Goal: Information Seeking & Learning: Check status

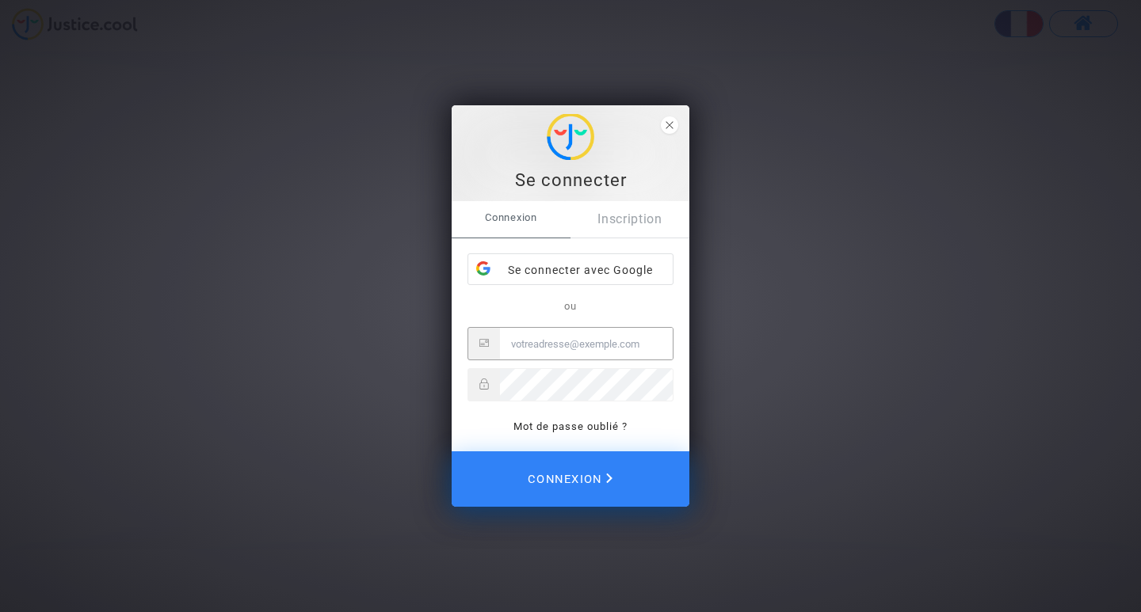
type input "[PERSON_NAME][EMAIL_ADDRESS][PERSON_NAME][DOMAIN_NAME]"
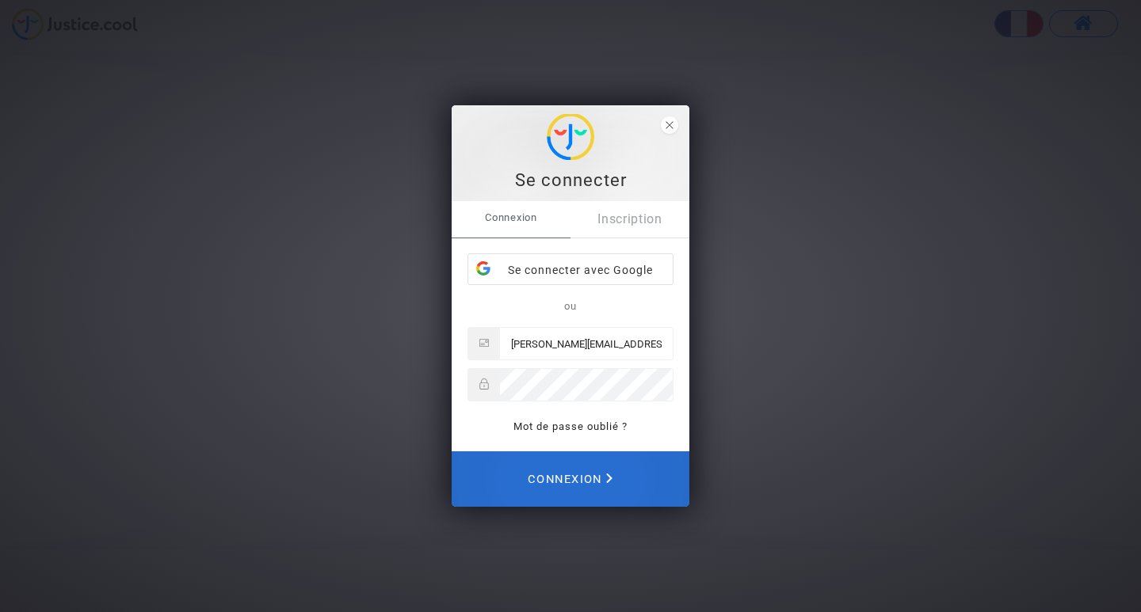
click at [575, 481] on span "Connexion" at bounding box center [570, 479] width 85 height 35
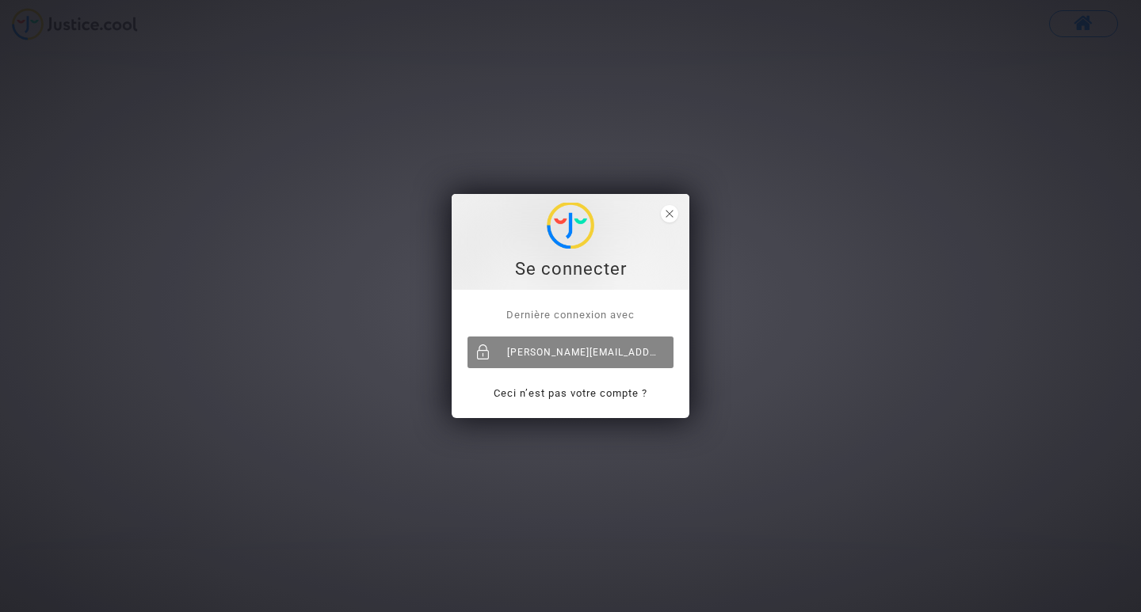
click at [565, 353] on div "[PERSON_NAME][EMAIL_ADDRESS][PERSON_NAME][DOMAIN_NAME]" at bounding box center [570, 353] width 206 height 32
click at [673, 211] on span "close" at bounding box center [669, 213] width 17 height 17
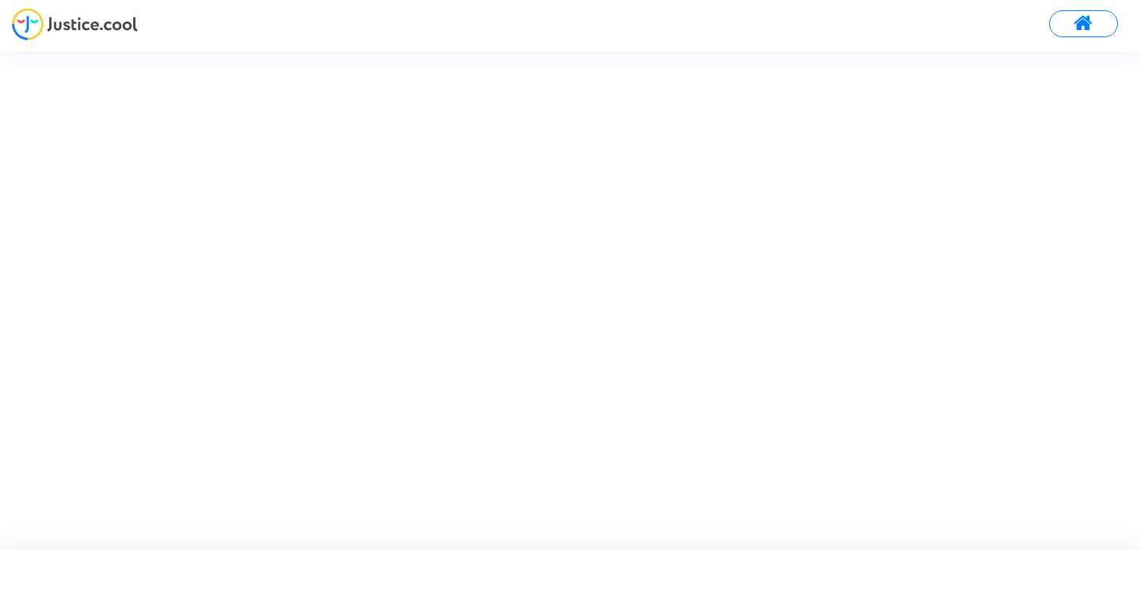
click at [1089, 21] on span at bounding box center [1084, 23] width 20 height 21
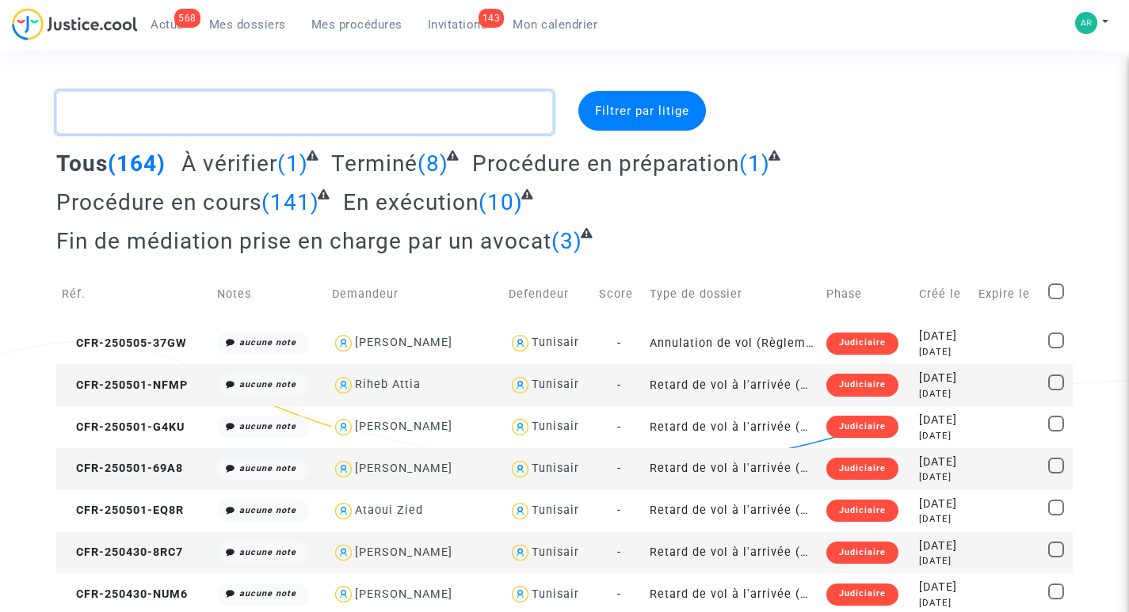
paste textarea "CFR-250620-KWWP"
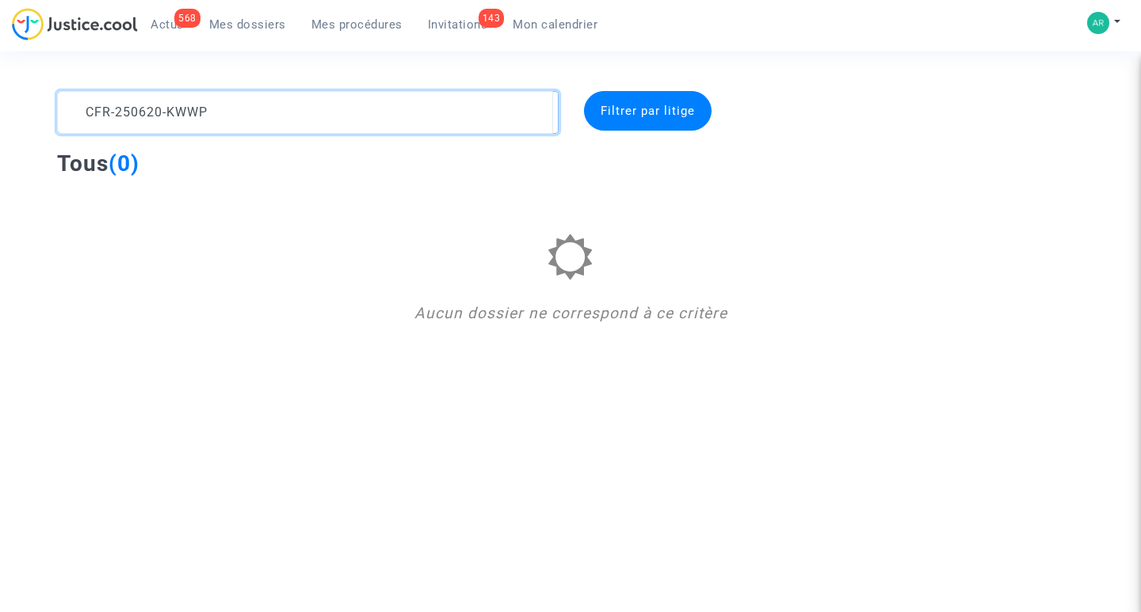
type textarea "CFR-250620-KWWP"
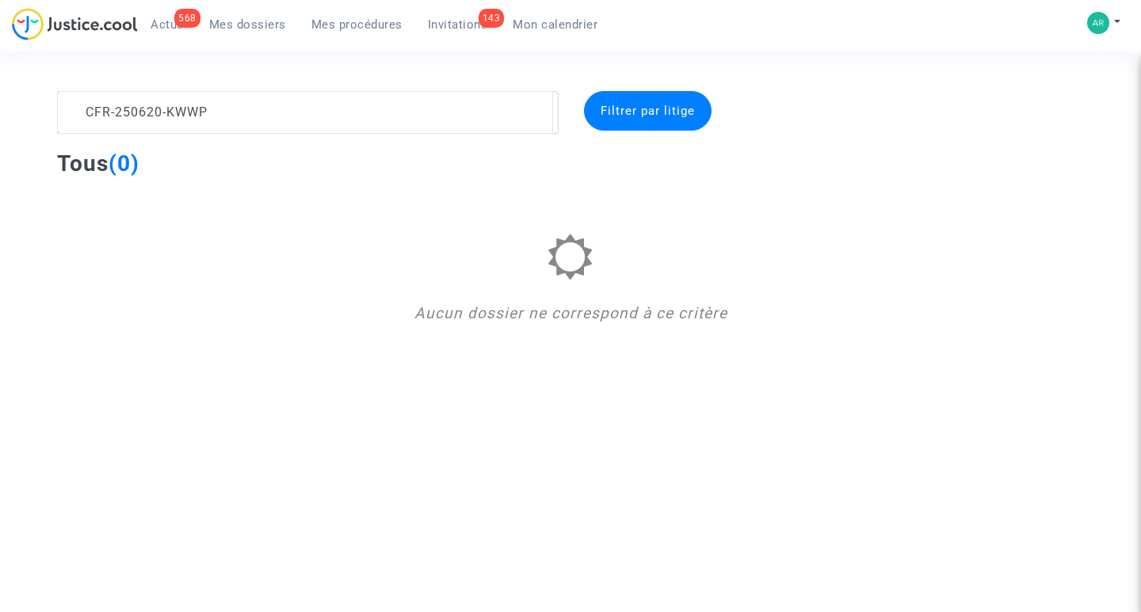
click at [649, 108] on span "Filtrer par litige" at bounding box center [648, 111] width 94 height 14
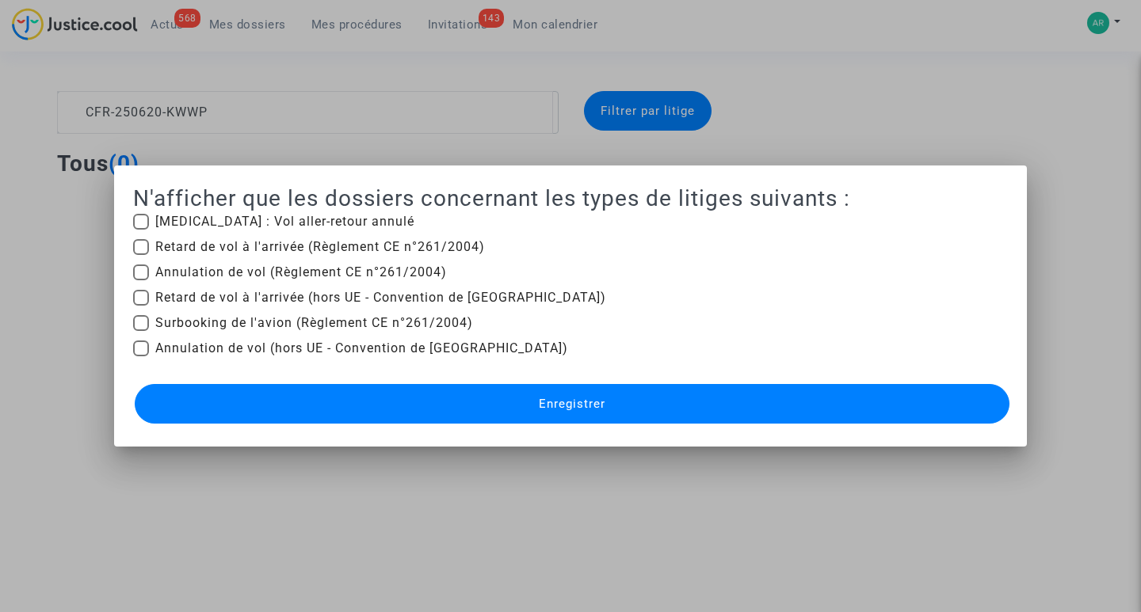
click at [1094, 132] on div at bounding box center [570, 306] width 1141 height 612
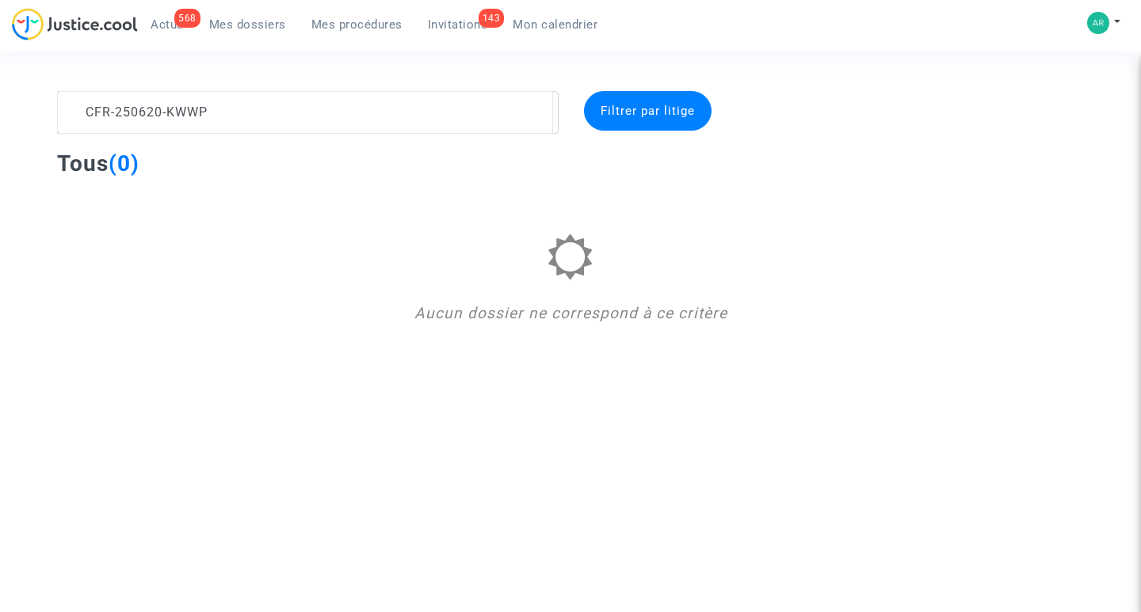
click at [450, 21] on span "Invitations" at bounding box center [458, 24] width 60 height 14
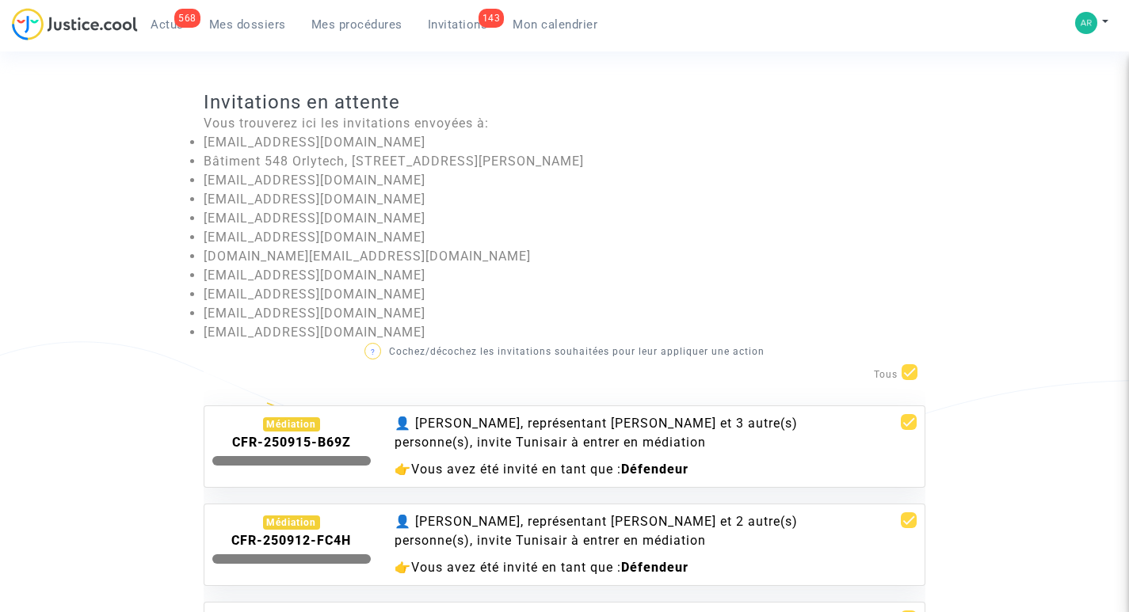
click at [561, 26] on span "Mon calendrier" at bounding box center [555, 24] width 85 height 14
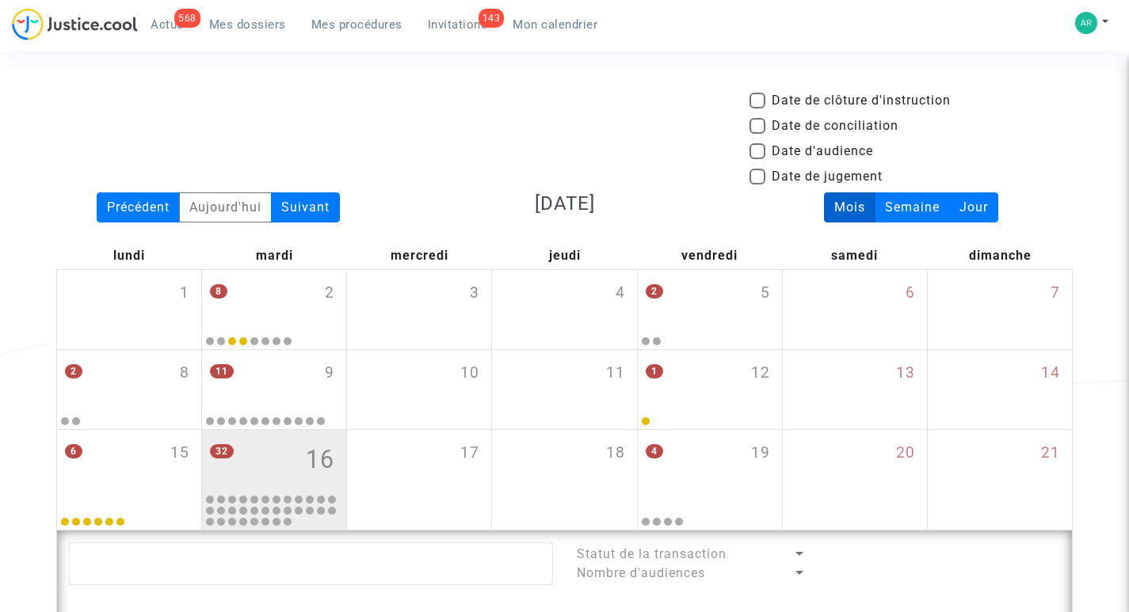
click at [437, 21] on span "Invitations" at bounding box center [458, 24] width 60 height 14
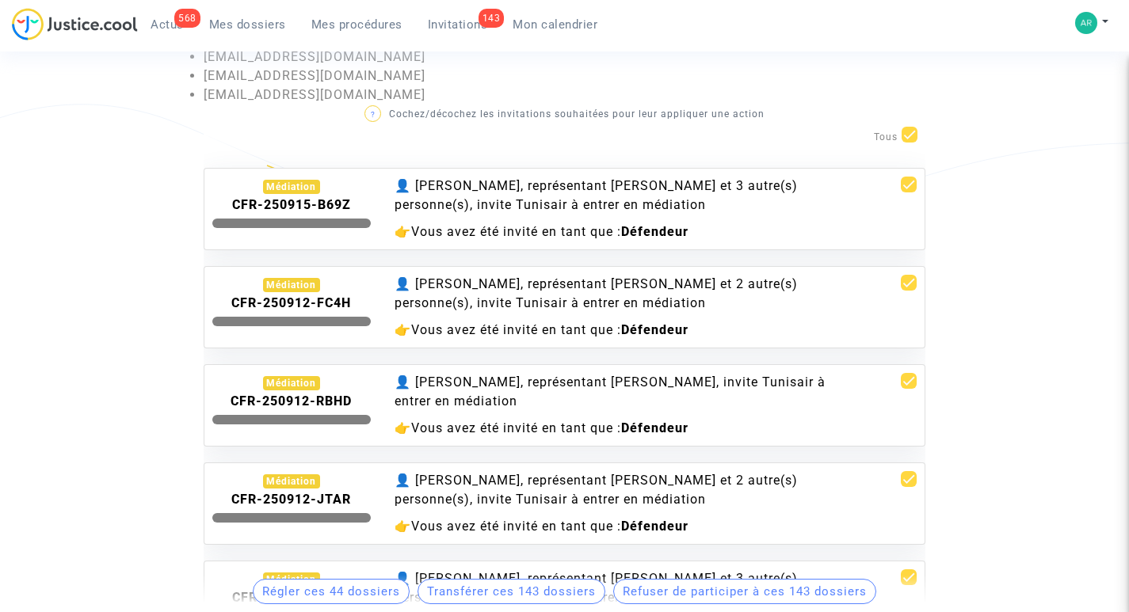
click at [165, 17] on link "568 Actus" at bounding box center [167, 25] width 59 height 24
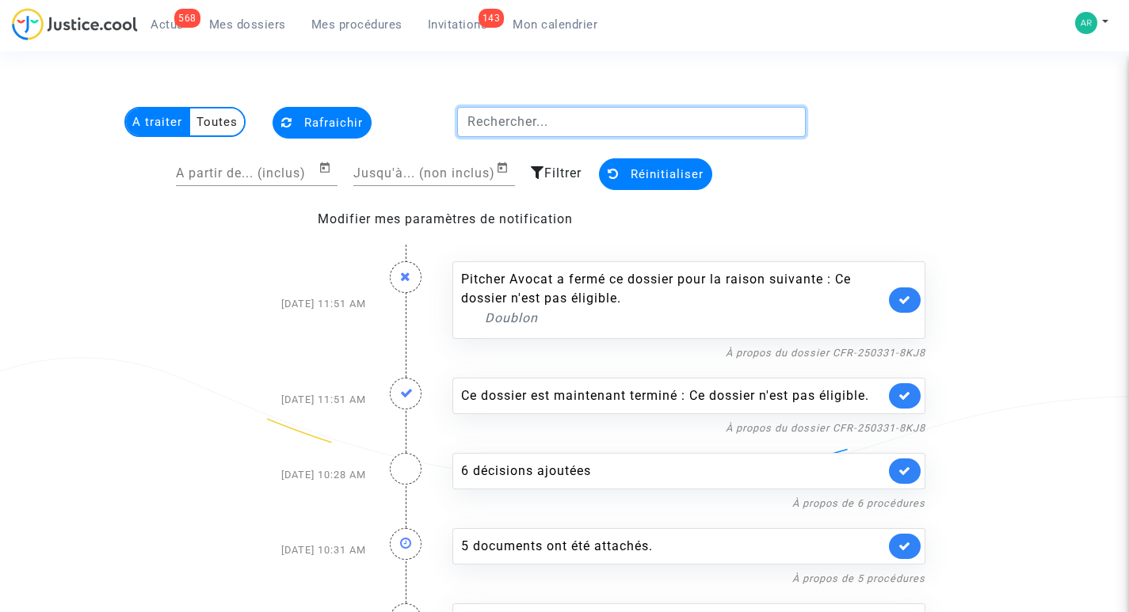
paste input "CFR-250620-KWWP"
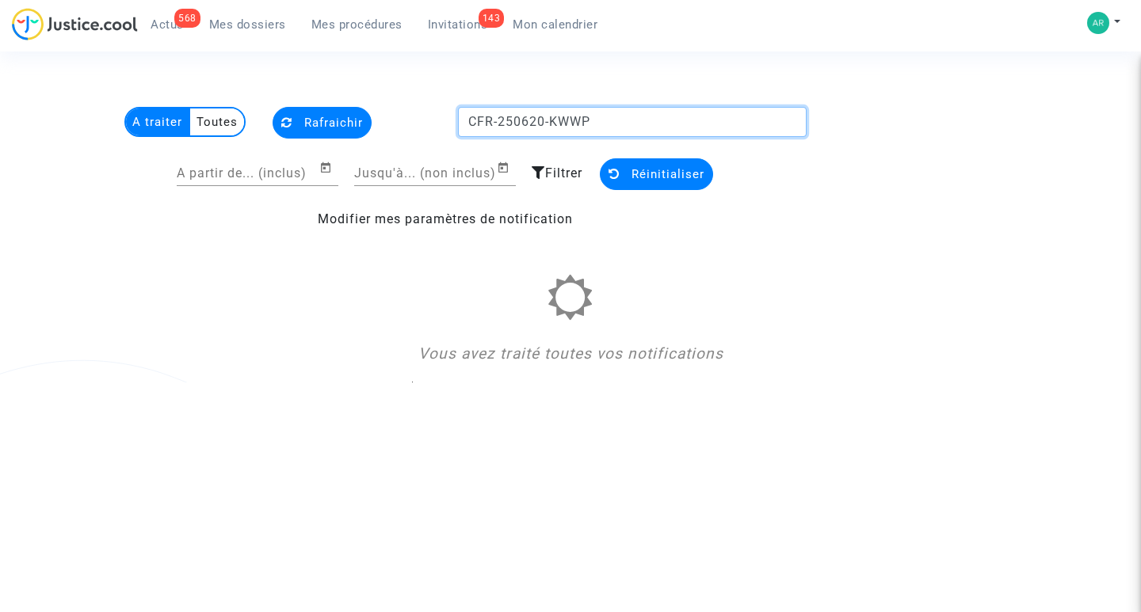
type input "CFR-250620-KWWP"
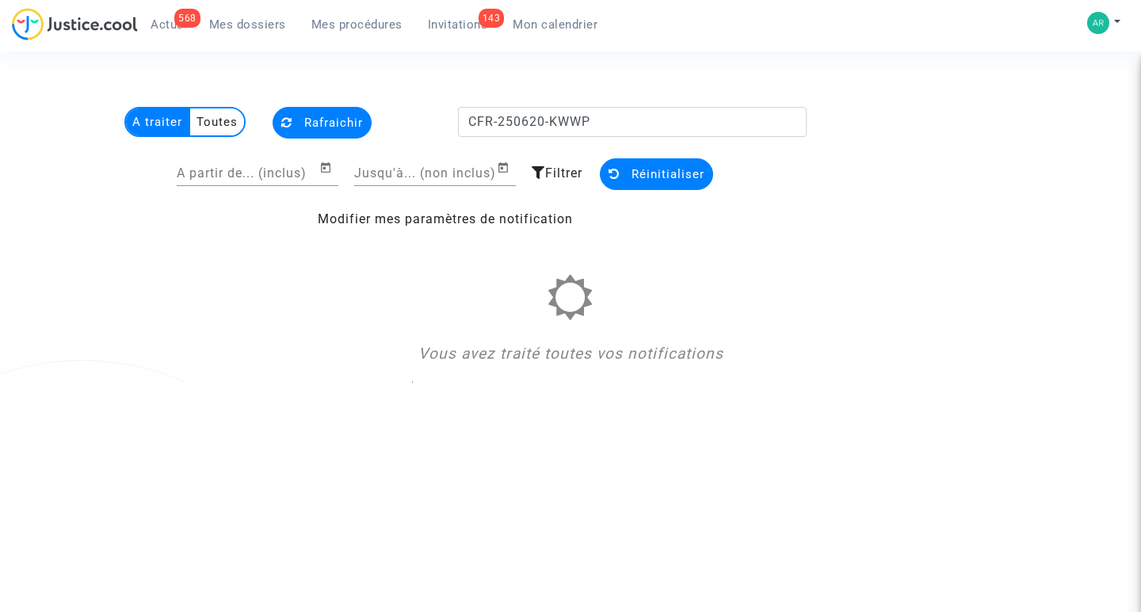
click at [557, 170] on span "Filtrer" at bounding box center [563, 173] width 37 height 15
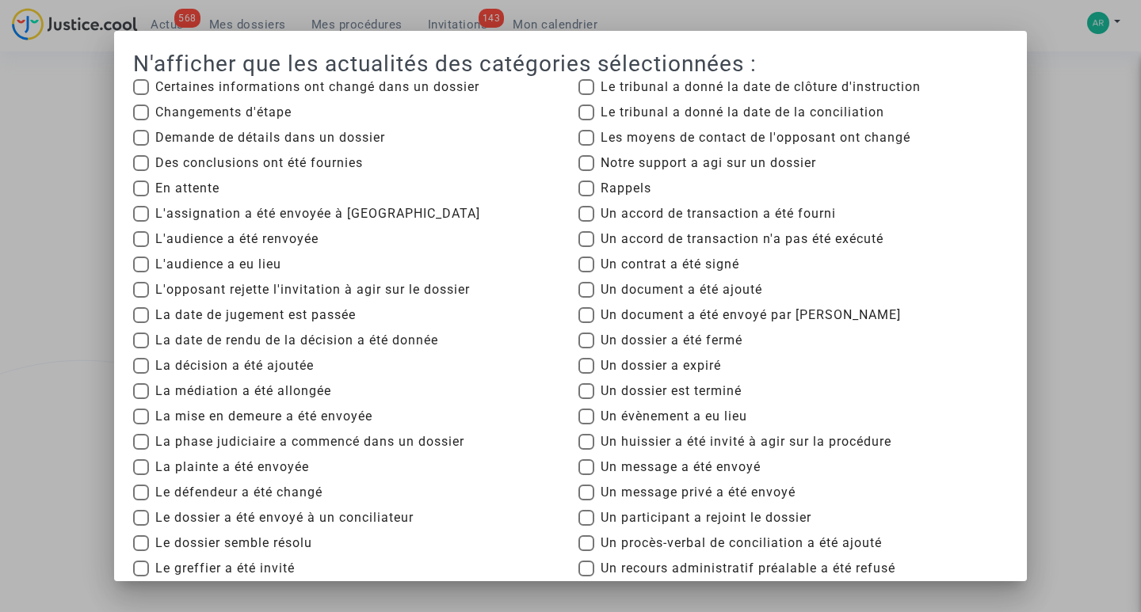
click at [1098, 129] on div at bounding box center [570, 306] width 1141 height 612
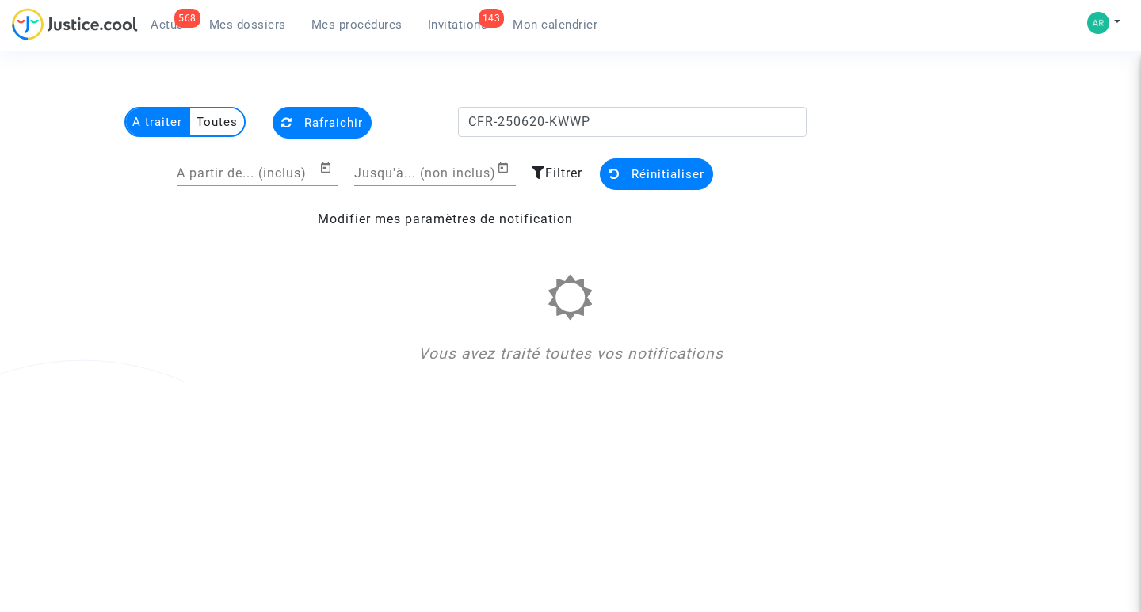
click at [158, 125] on multi-toggle-item "A traiter" at bounding box center [158, 122] width 64 height 27
click at [225, 23] on span "Mes dossiers" at bounding box center [247, 24] width 77 height 14
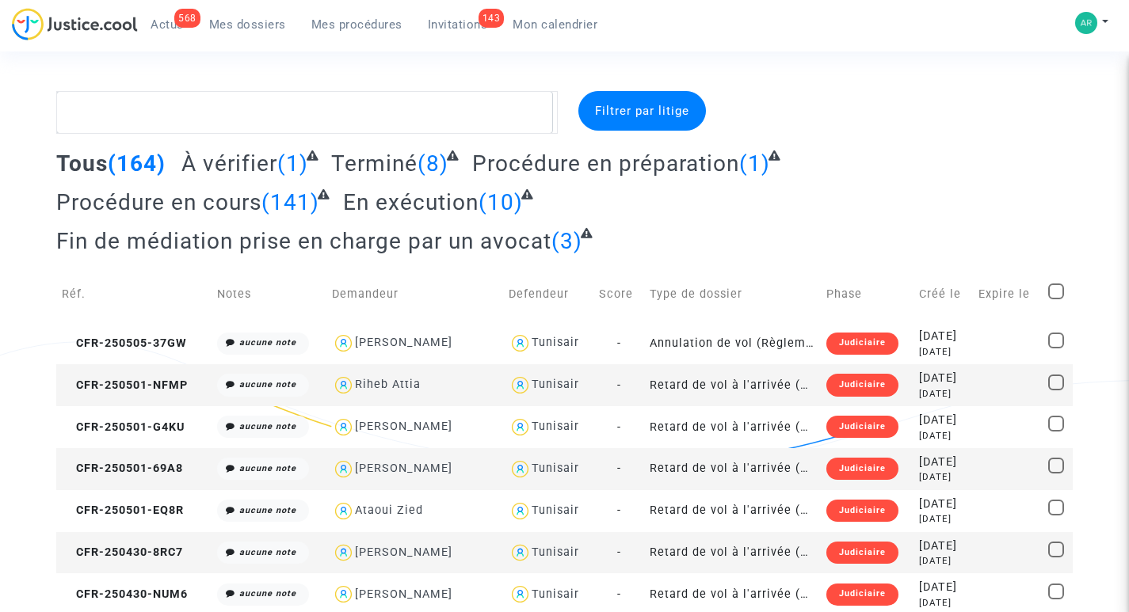
click at [135, 158] on span "(164)" at bounding box center [137, 164] width 58 height 26
click at [166, 18] on span "Actus" at bounding box center [167, 24] width 33 height 14
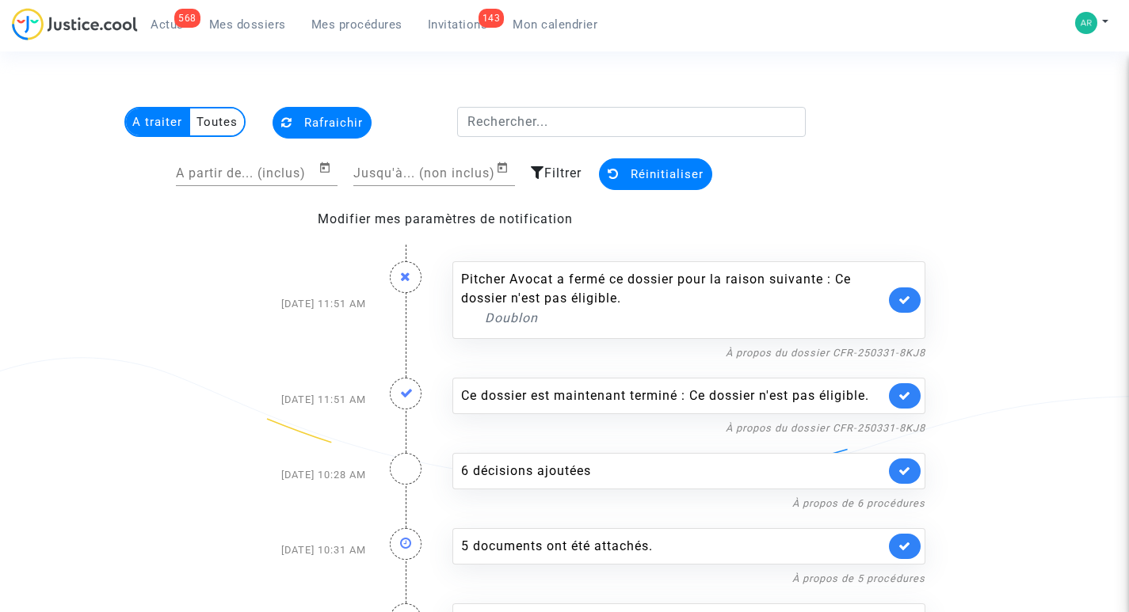
click at [255, 21] on span "Mes dossiers" at bounding box center [247, 24] width 77 height 14
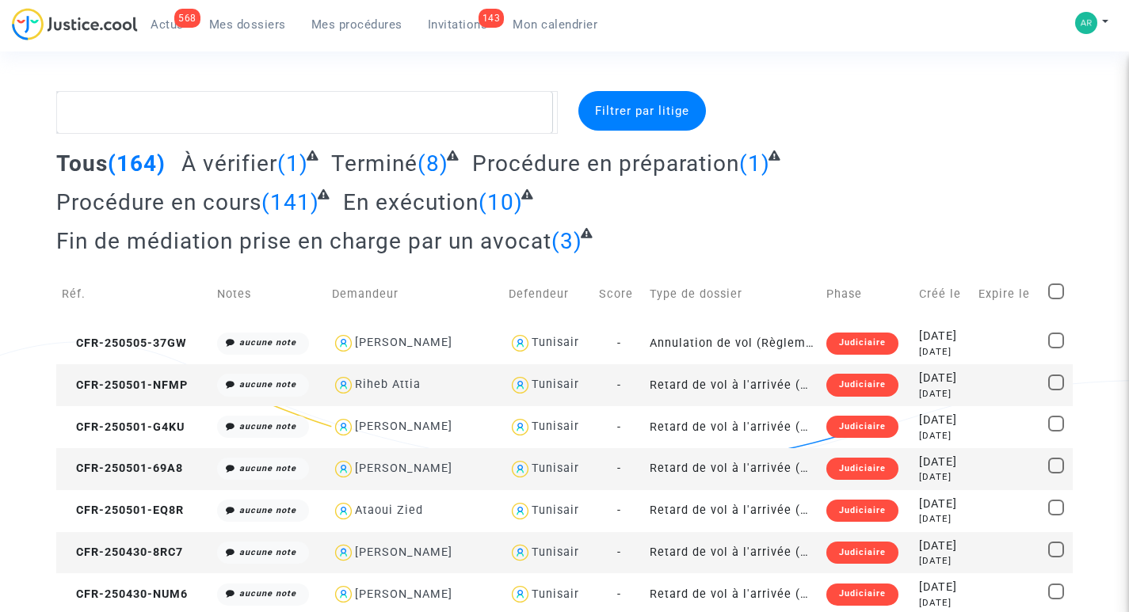
click at [570, 239] on span "(3)" at bounding box center [566, 241] width 31 height 26
click at [485, 241] on span "Fin de médiation prise en charge par un avocat" at bounding box center [303, 241] width 495 height 26
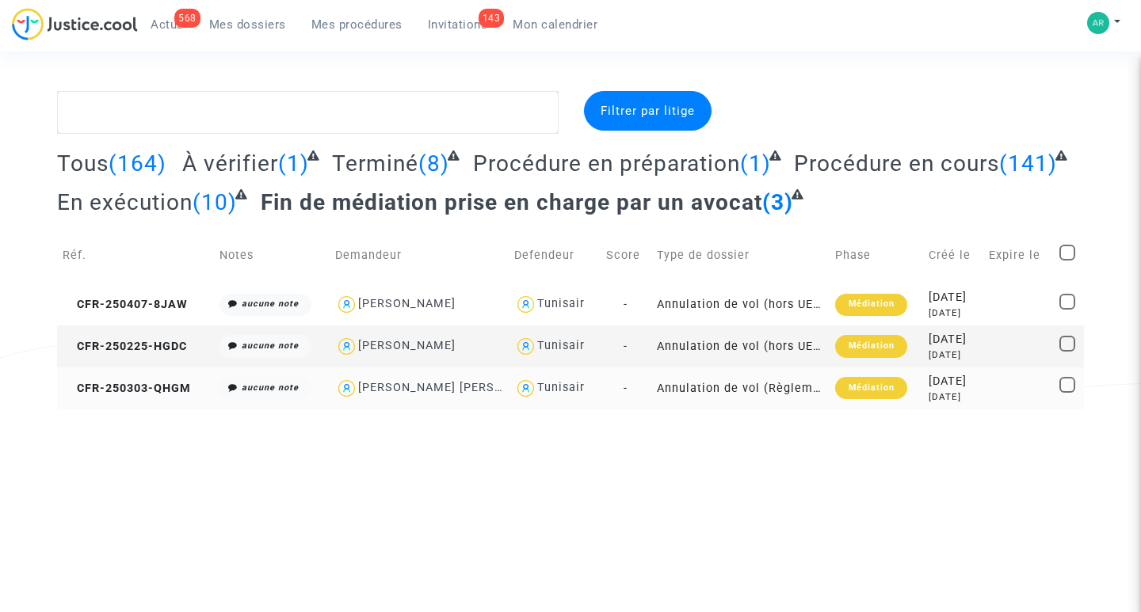
click at [854, 382] on div "Médiation" at bounding box center [870, 388] width 71 height 22
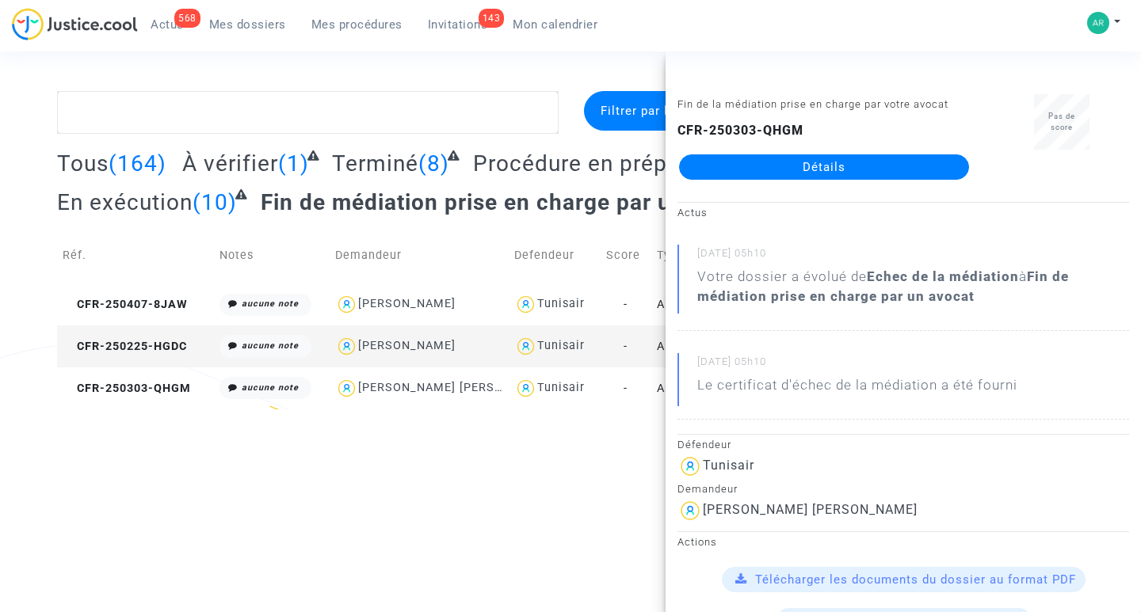
click at [333, 410] on html "568 Actus Mes dossiers Mes procédures 143 Invitations Mon calendrier Mon profil…" at bounding box center [570, 205] width 1141 height 410
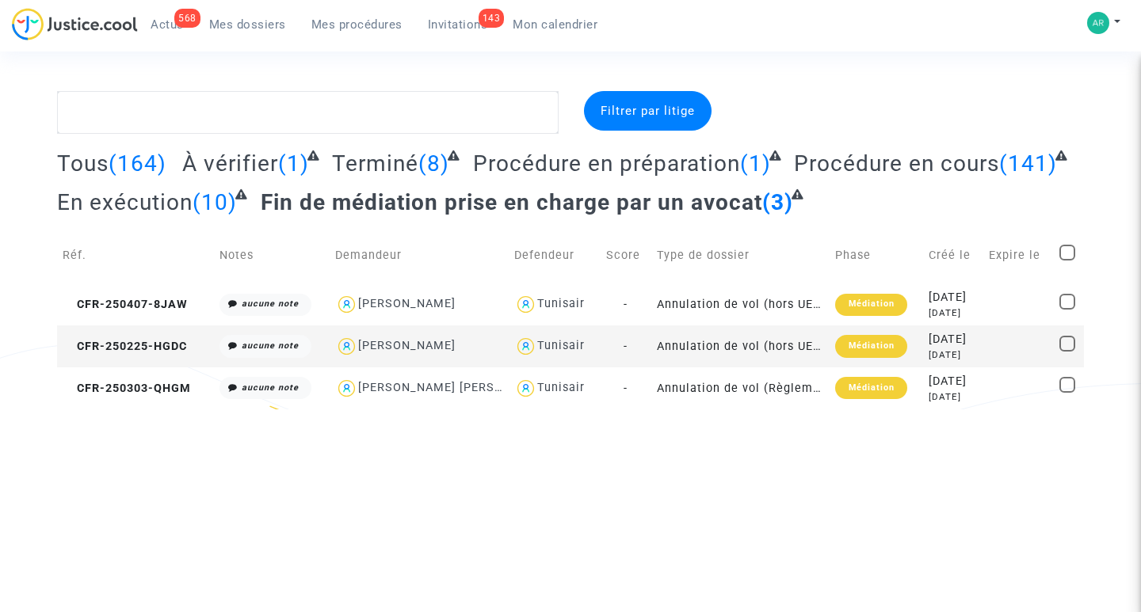
click at [395, 200] on span "Fin de médiation prise en charge par un avocat" at bounding box center [512, 202] width 502 height 26
click at [261, 21] on span "Mes dossiers" at bounding box center [247, 24] width 77 height 14
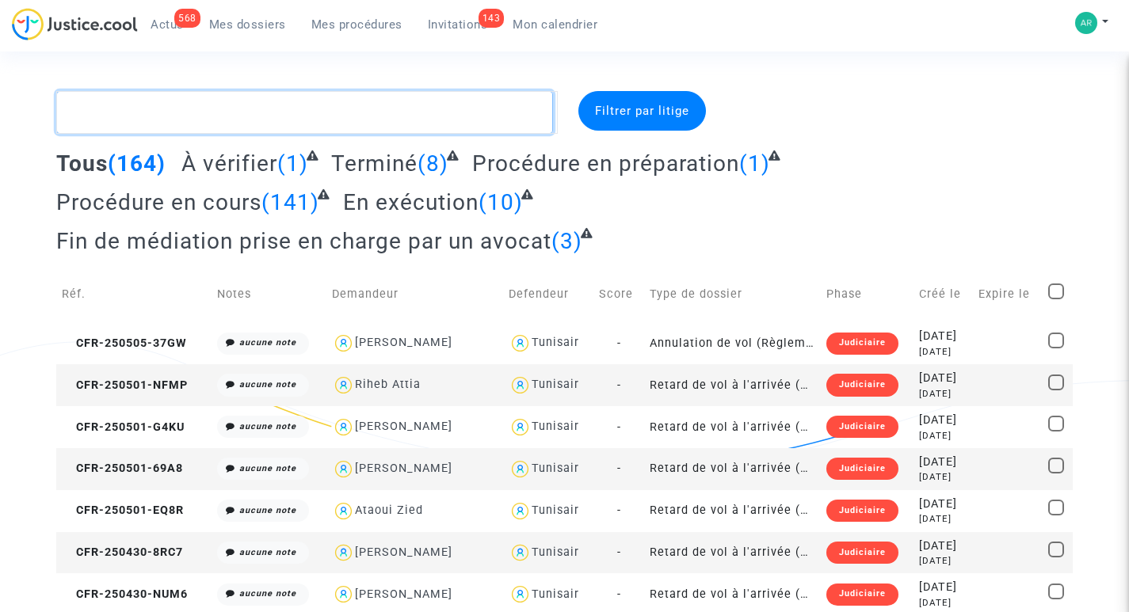
click at [203, 106] on textarea at bounding box center [304, 112] width 496 height 43
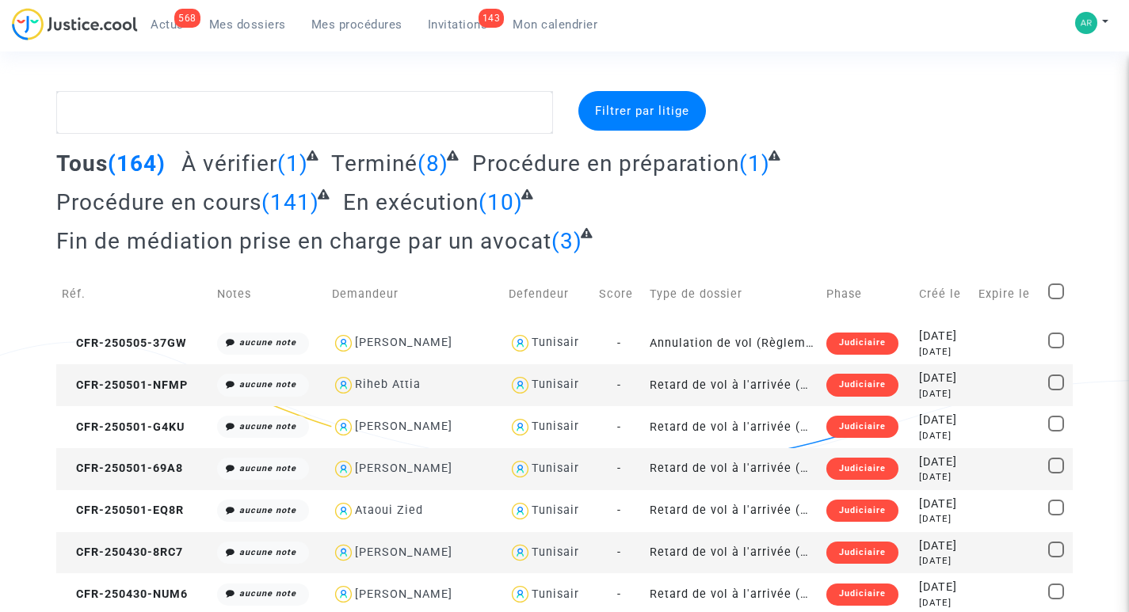
click at [362, 18] on span "Mes procédures" at bounding box center [356, 24] width 91 height 14
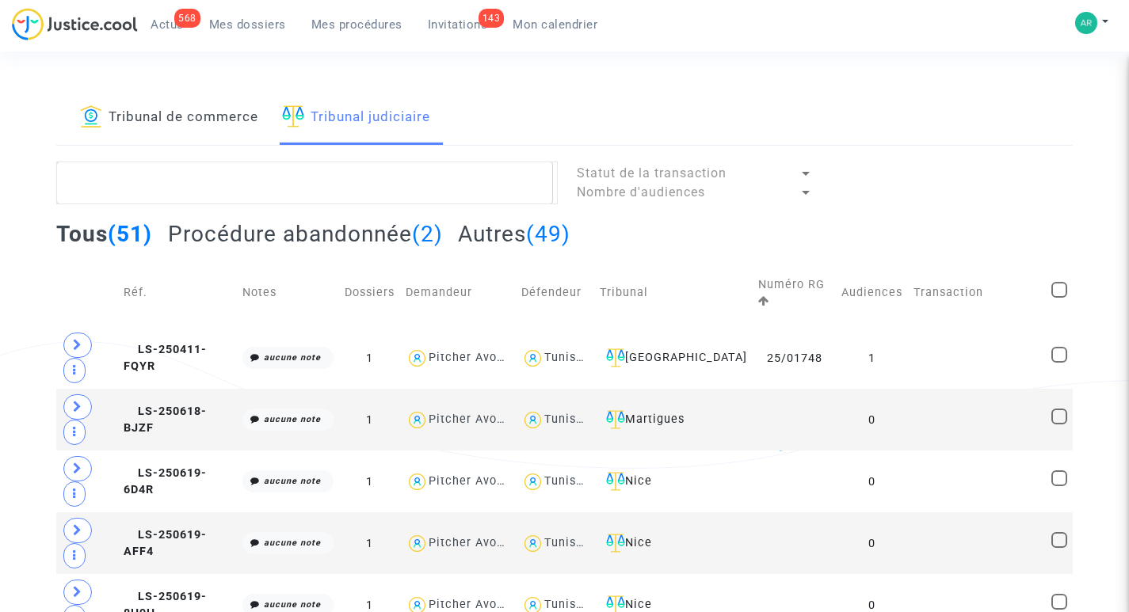
click at [169, 115] on link "Tribunal de commerce" at bounding box center [169, 118] width 178 height 54
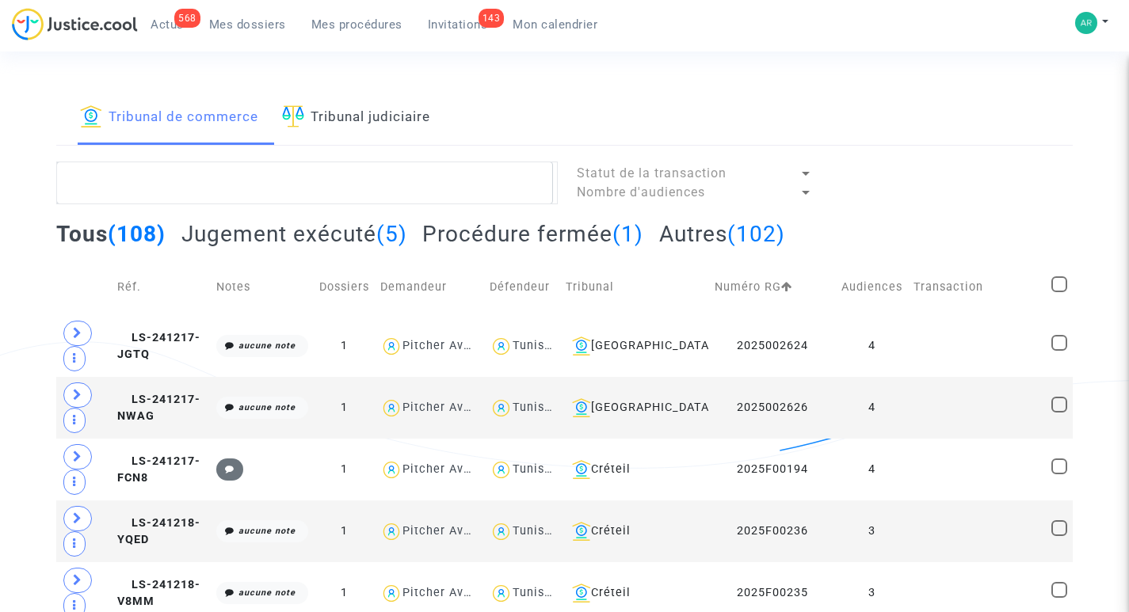
click at [455, 24] on span "Invitations" at bounding box center [458, 24] width 60 height 14
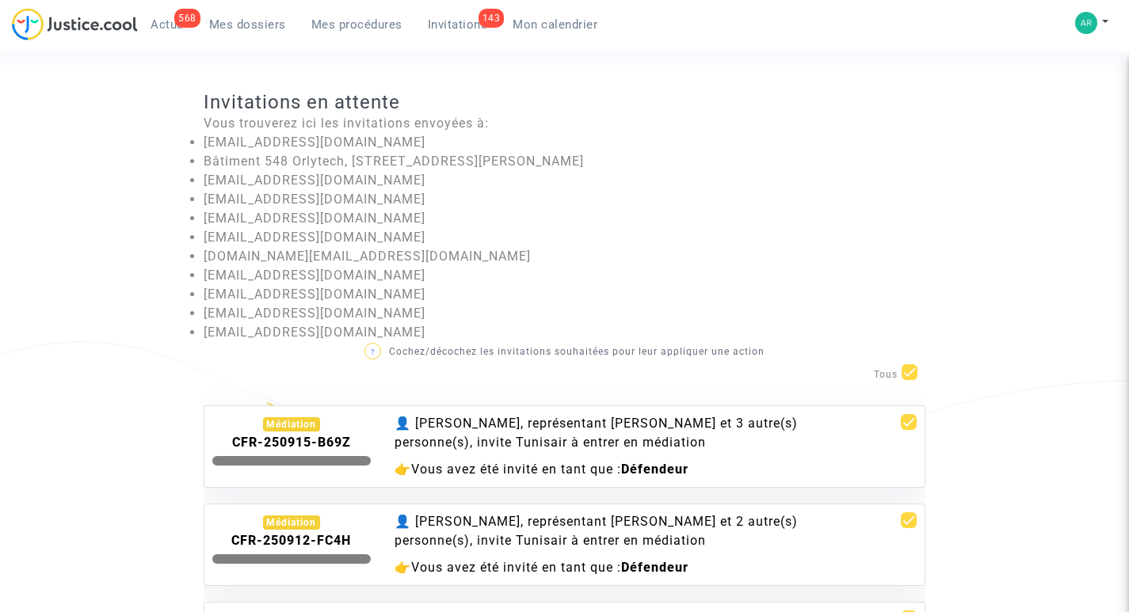
click at [349, 24] on span "Mes procédures" at bounding box center [356, 24] width 91 height 14
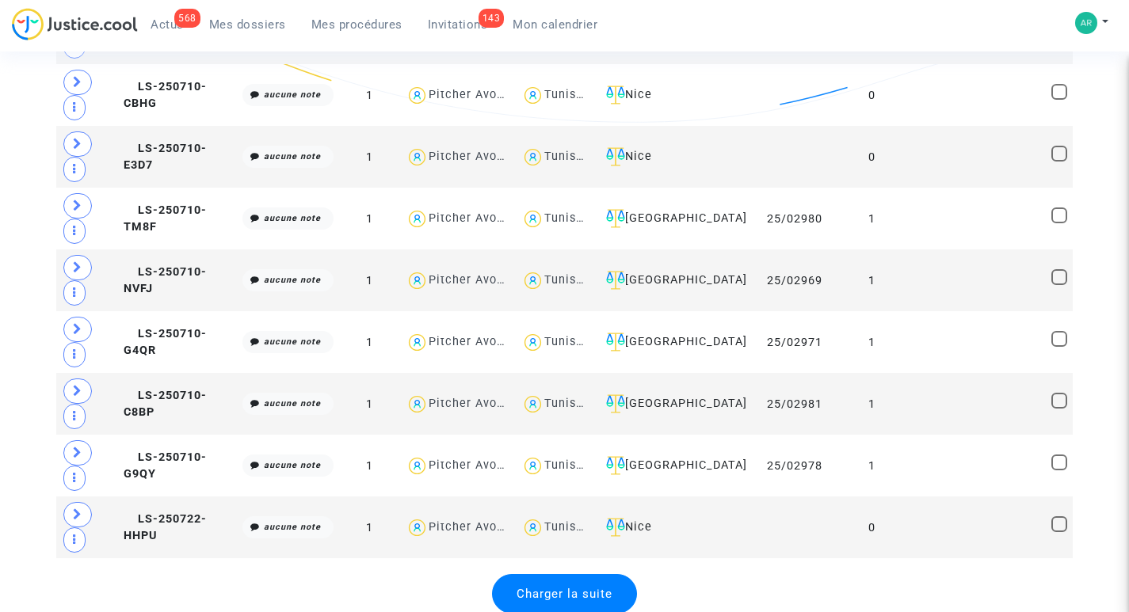
scroll to position [2860, 0]
click at [580, 599] on span "Charger la suite" at bounding box center [565, 592] width 96 height 14
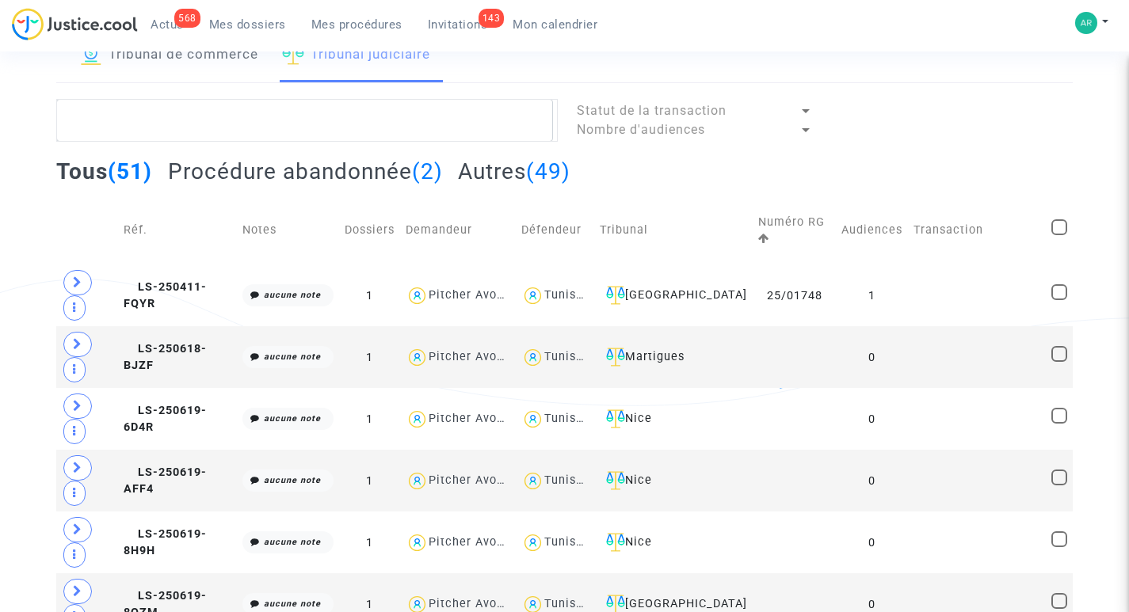
scroll to position [0, 0]
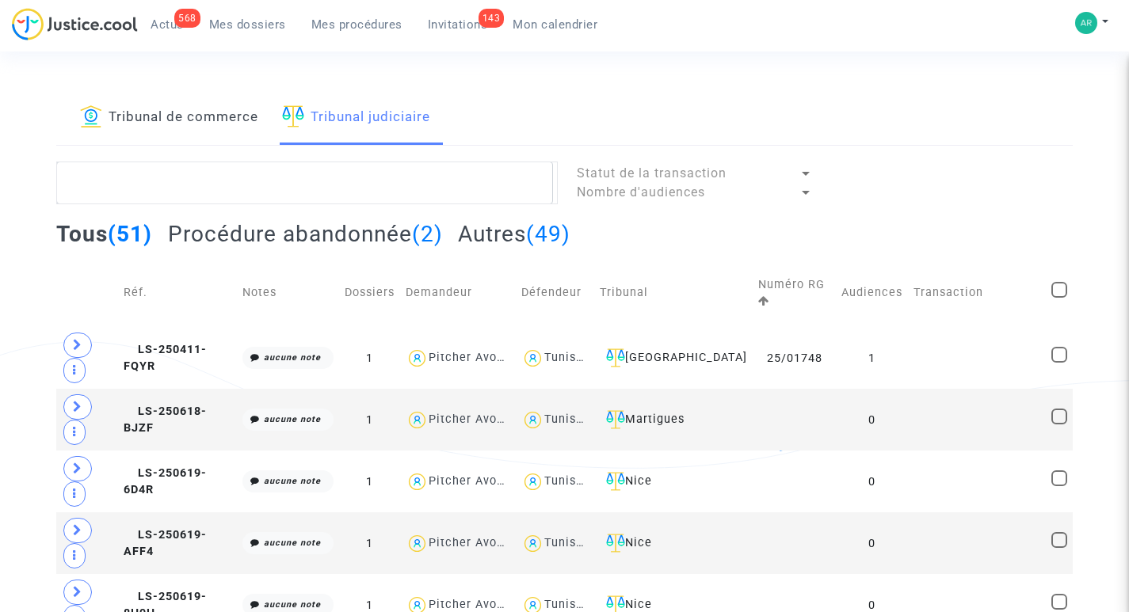
click at [184, 116] on link "Tribunal de commerce" at bounding box center [169, 118] width 178 height 54
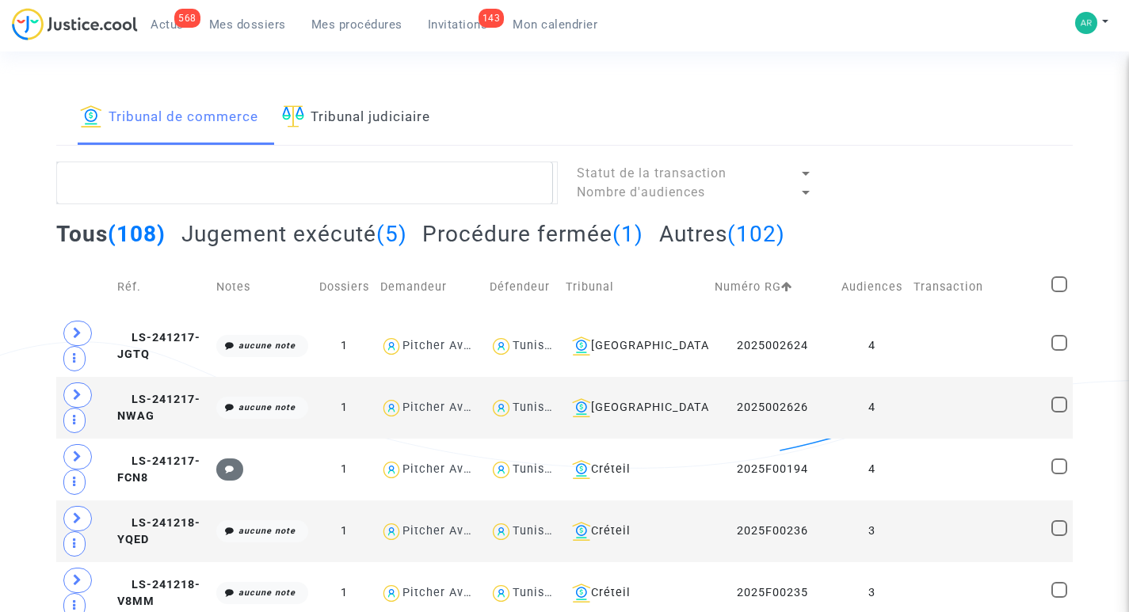
click at [178, 20] on div "568" at bounding box center [187, 18] width 26 height 19
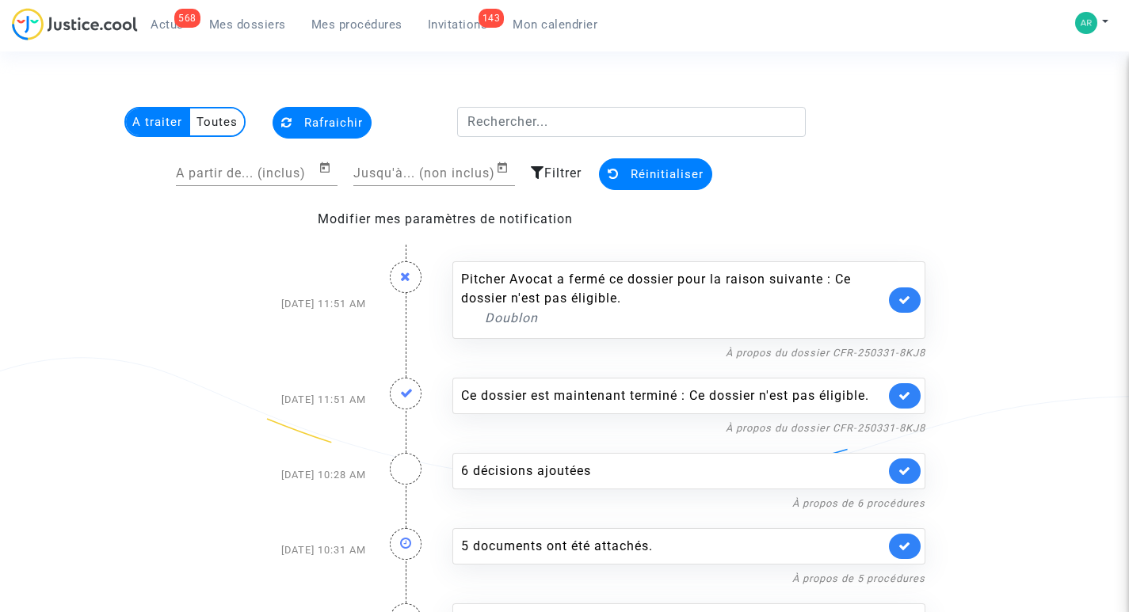
click at [345, 22] on span "Mes procédures" at bounding box center [356, 24] width 91 height 14
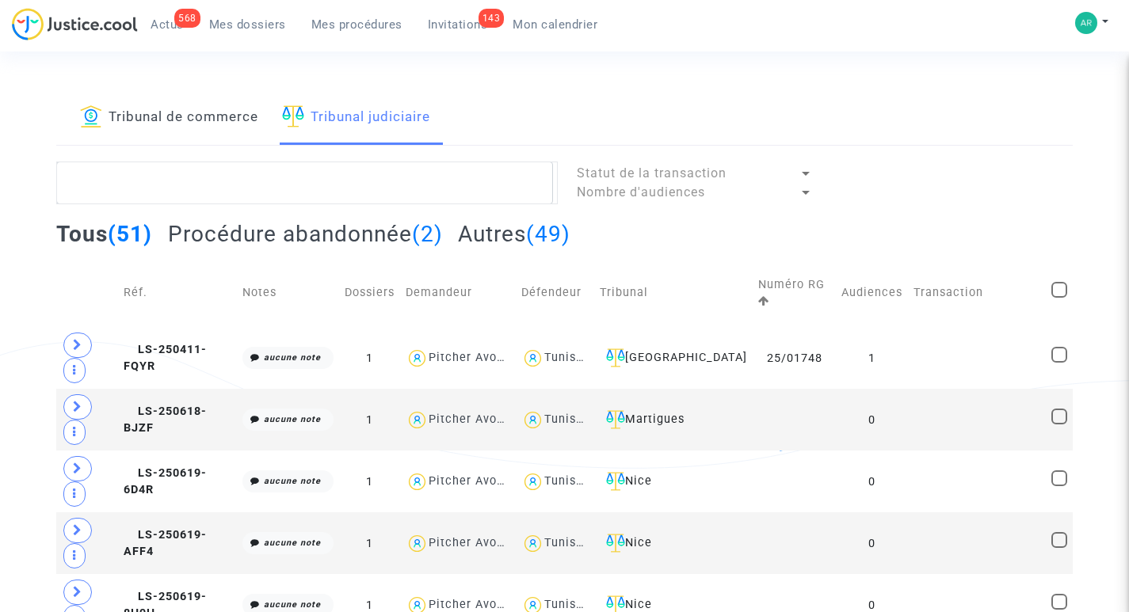
click at [162, 111] on link "Tribunal de commerce" at bounding box center [169, 118] width 178 height 54
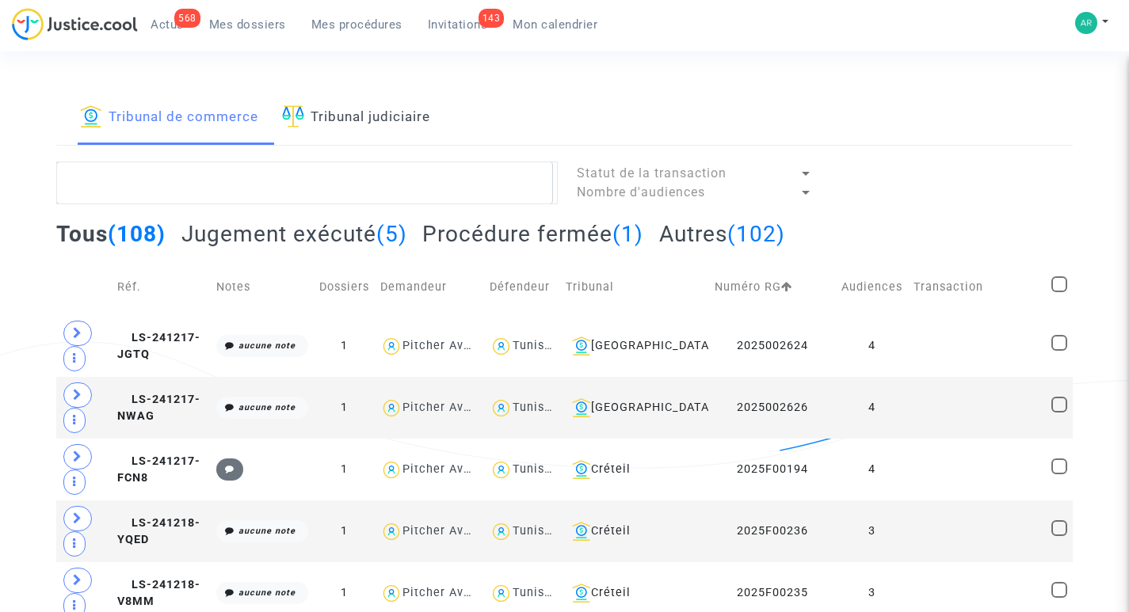
click at [257, 21] on span "Mes dossiers" at bounding box center [247, 24] width 77 height 14
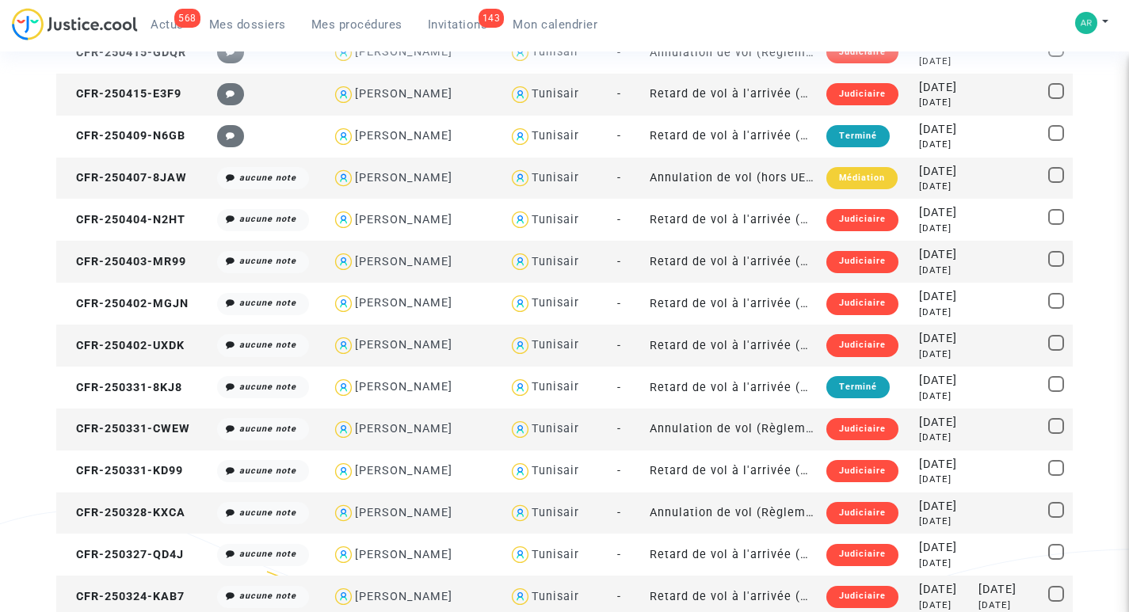
scroll to position [1543, 0]
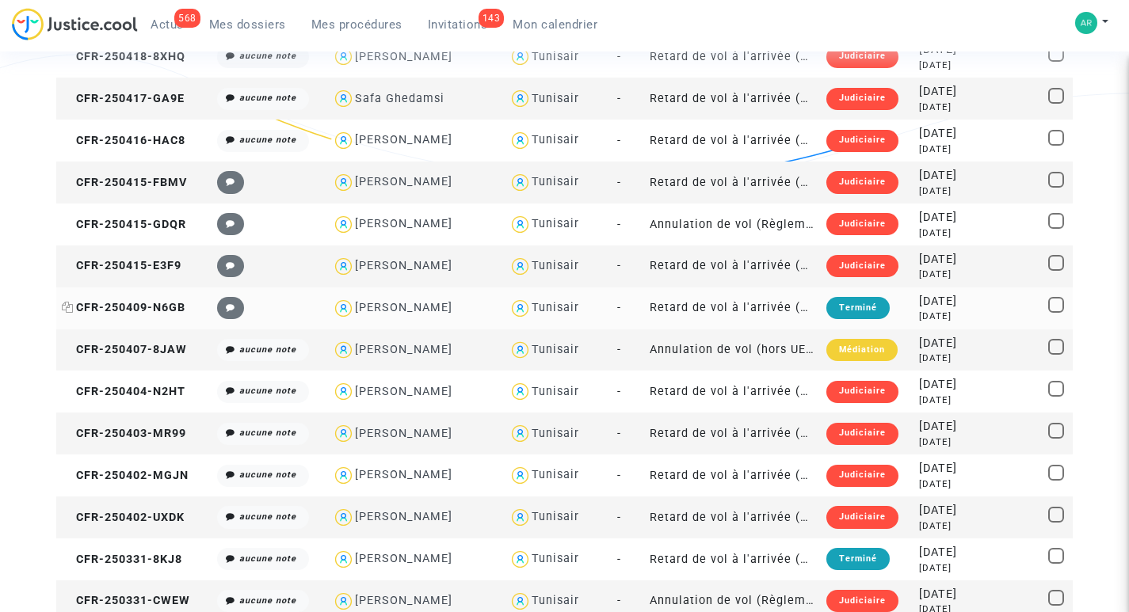
click at [128, 306] on span "CFR-250409-N6GB" at bounding box center [124, 307] width 124 height 13
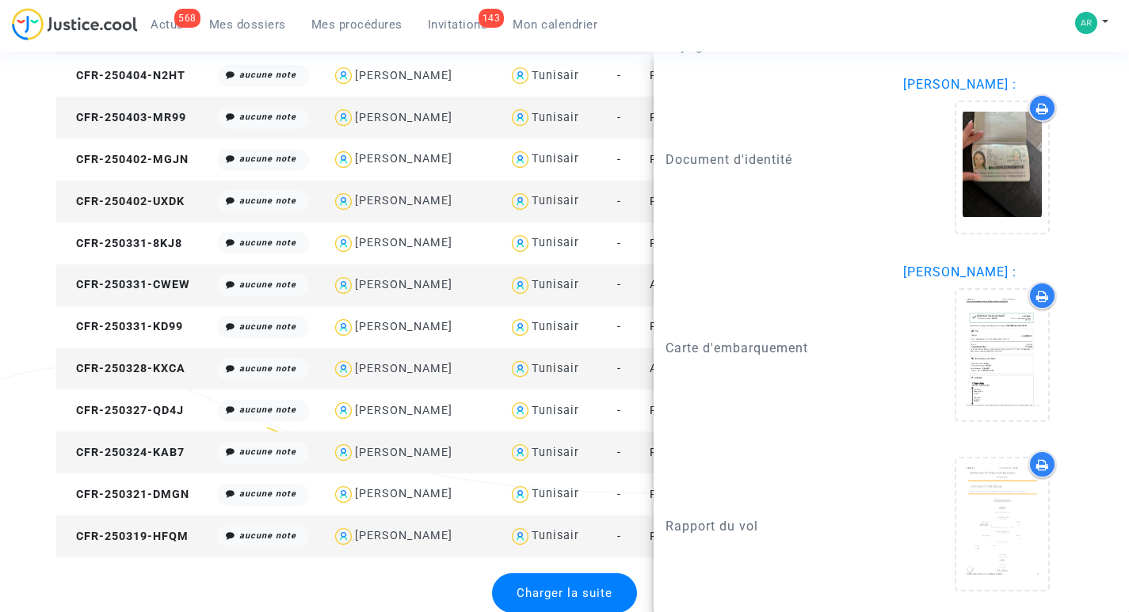
scroll to position [1860, 0]
click at [413, 280] on div "[PERSON_NAME]" at bounding box center [403, 283] width 97 height 13
type textarea "@"[PERSON_NAME]" @"Pitcher Avocat""
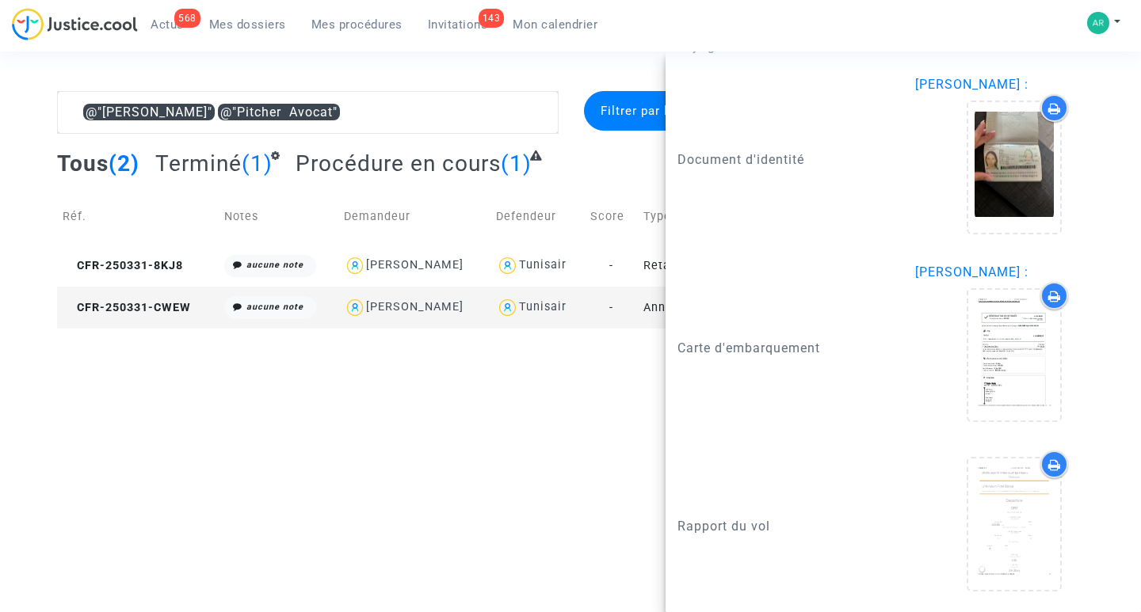
click at [164, 19] on span "Actus" at bounding box center [167, 24] width 33 height 14
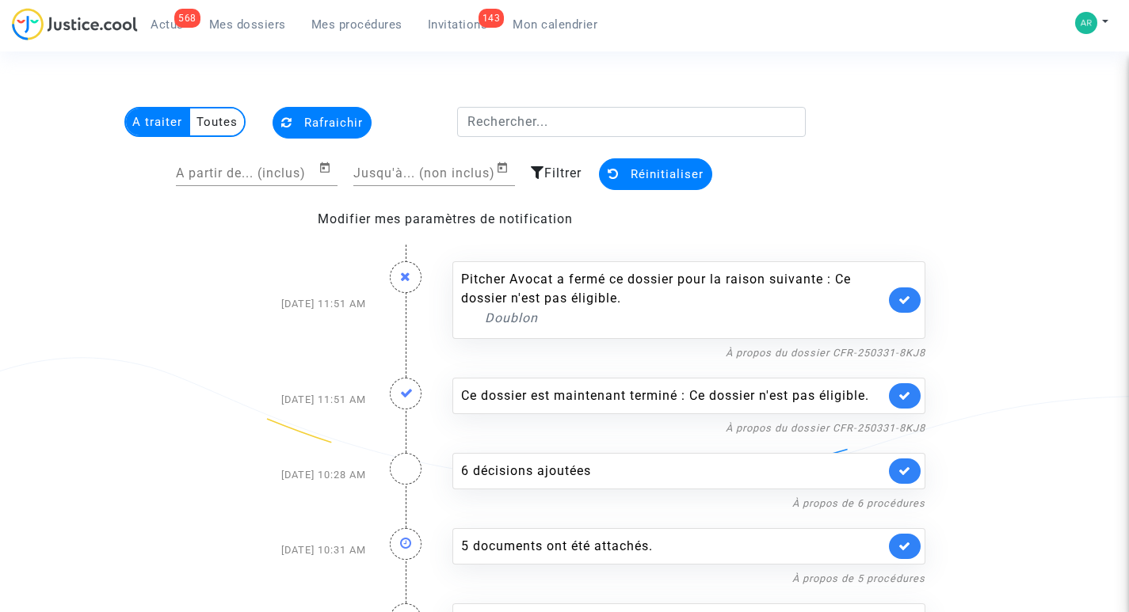
click at [345, 116] on span "Rafraichir" at bounding box center [333, 123] width 59 height 14
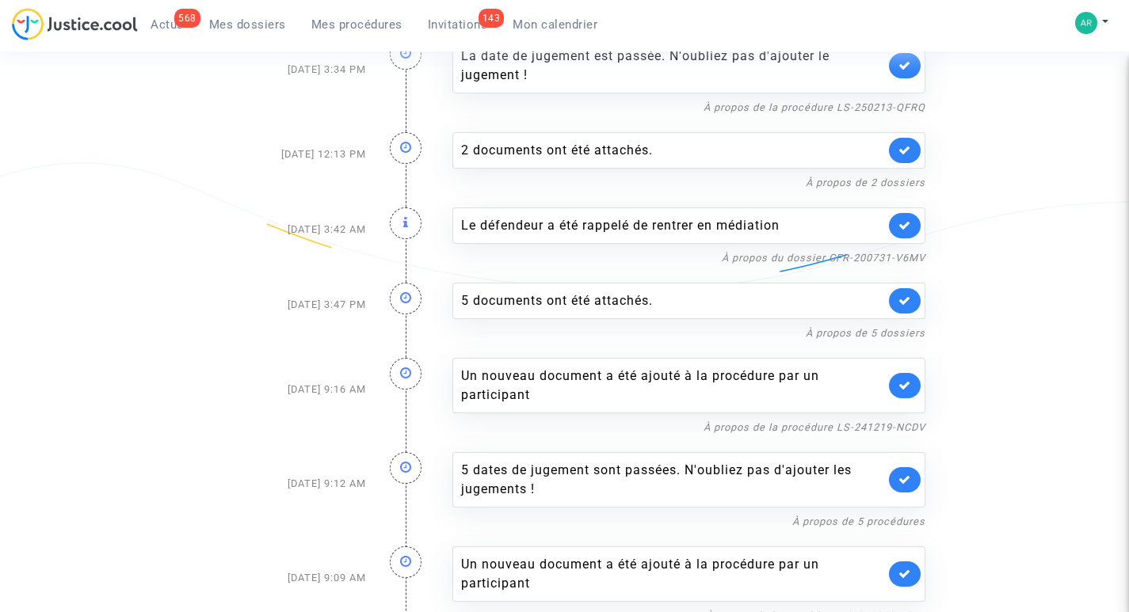
scroll to position [2939, 0]
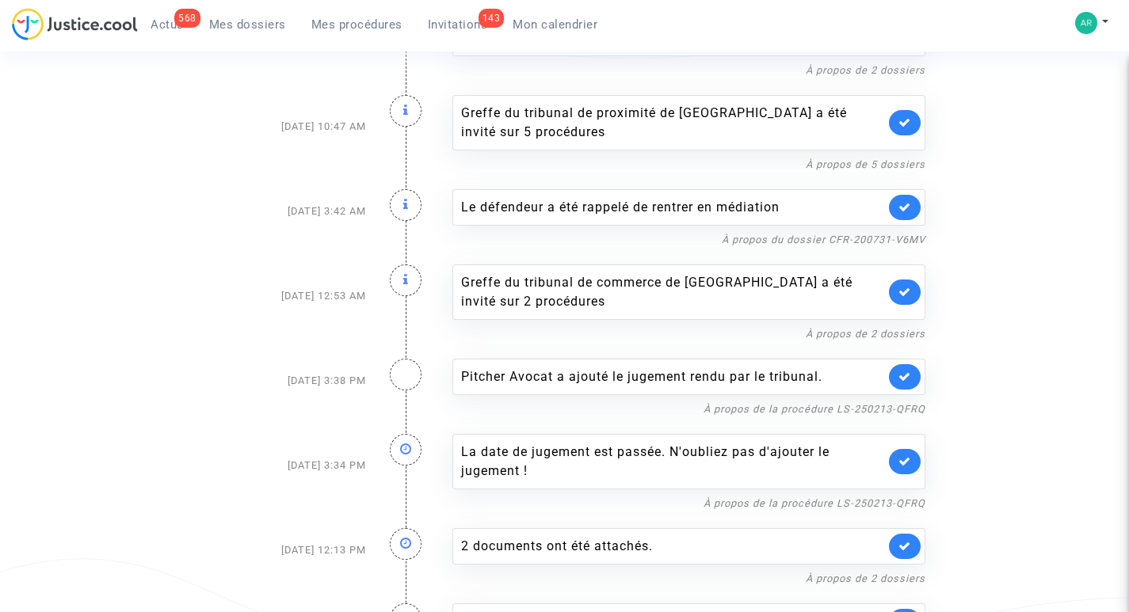
click at [357, 21] on span "Mes procédures" at bounding box center [356, 24] width 91 height 14
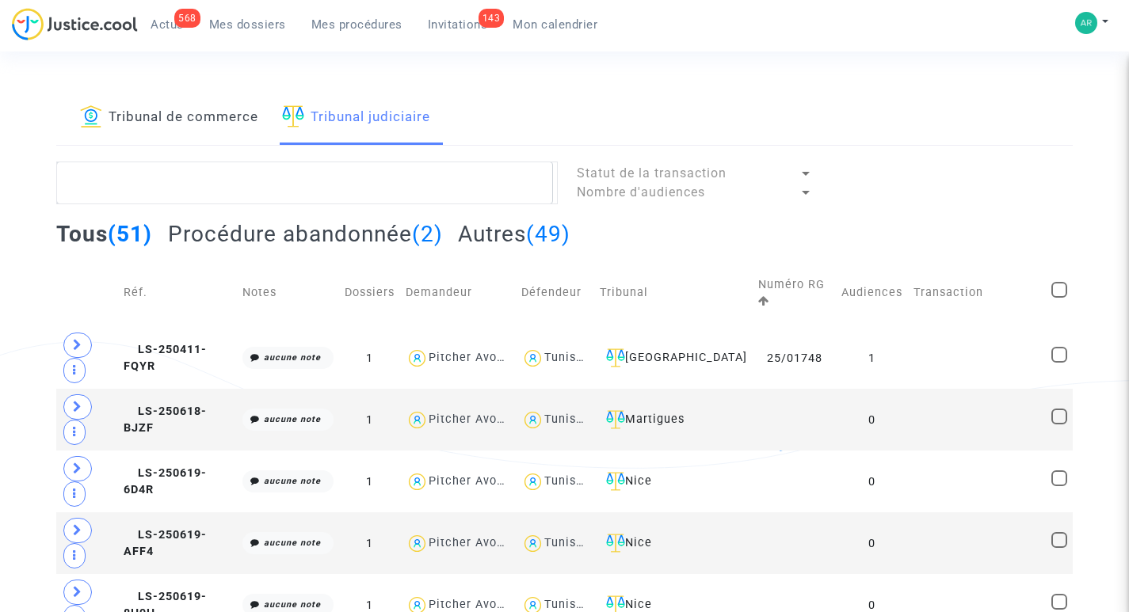
click at [233, 21] on span "Mes dossiers" at bounding box center [247, 24] width 77 height 14
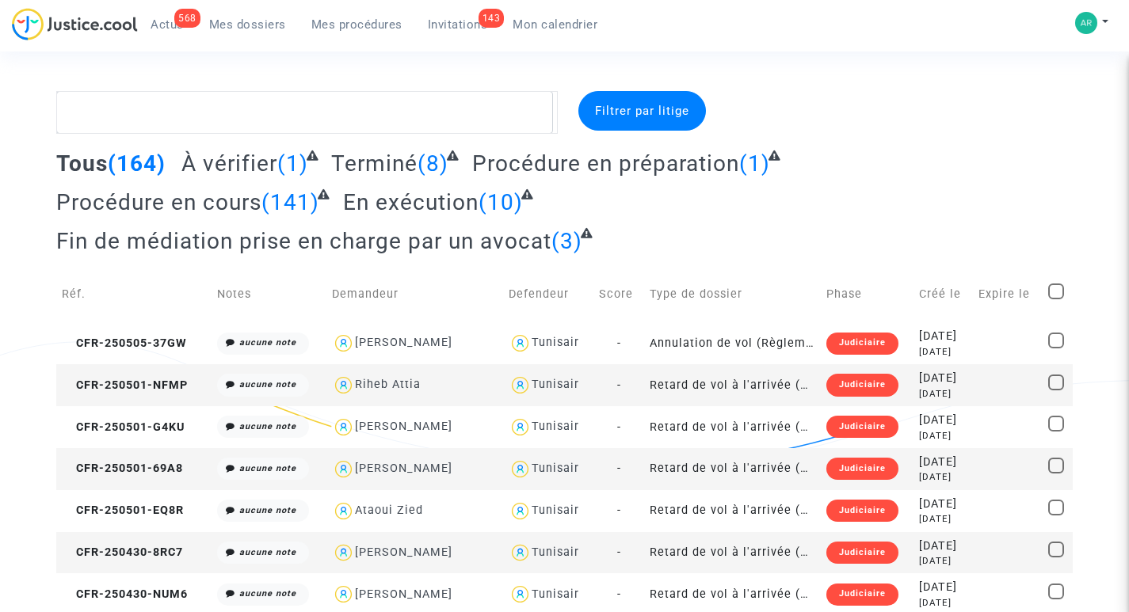
click at [167, 17] on link "568 Actus" at bounding box center [167, 25] width 59 height 24
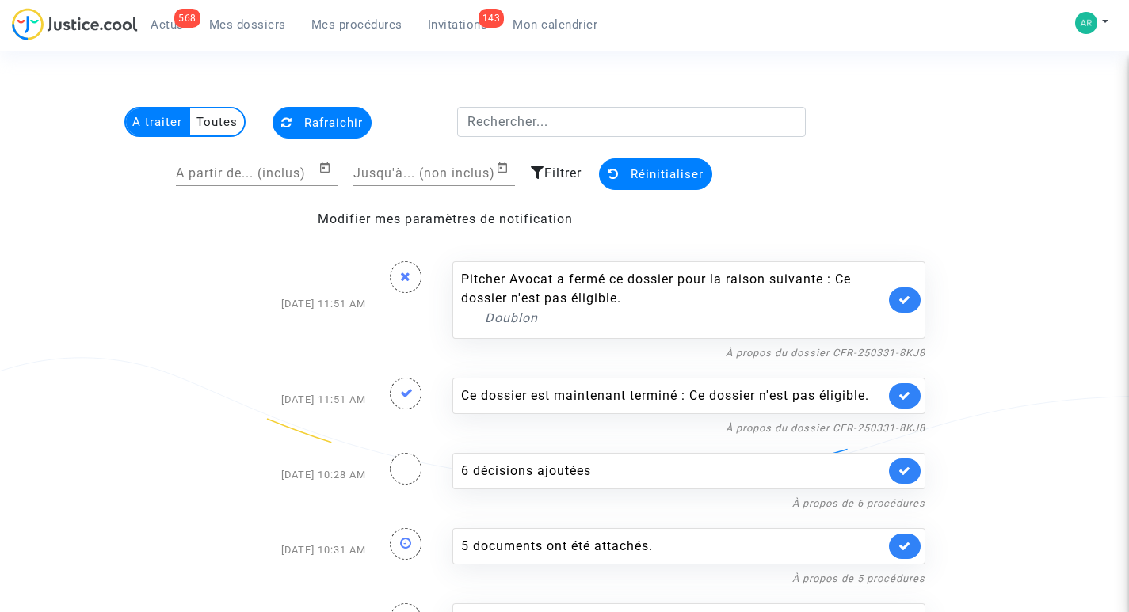
click at [910, 292] on link at bounding box center [905, 300] width 32 height 25
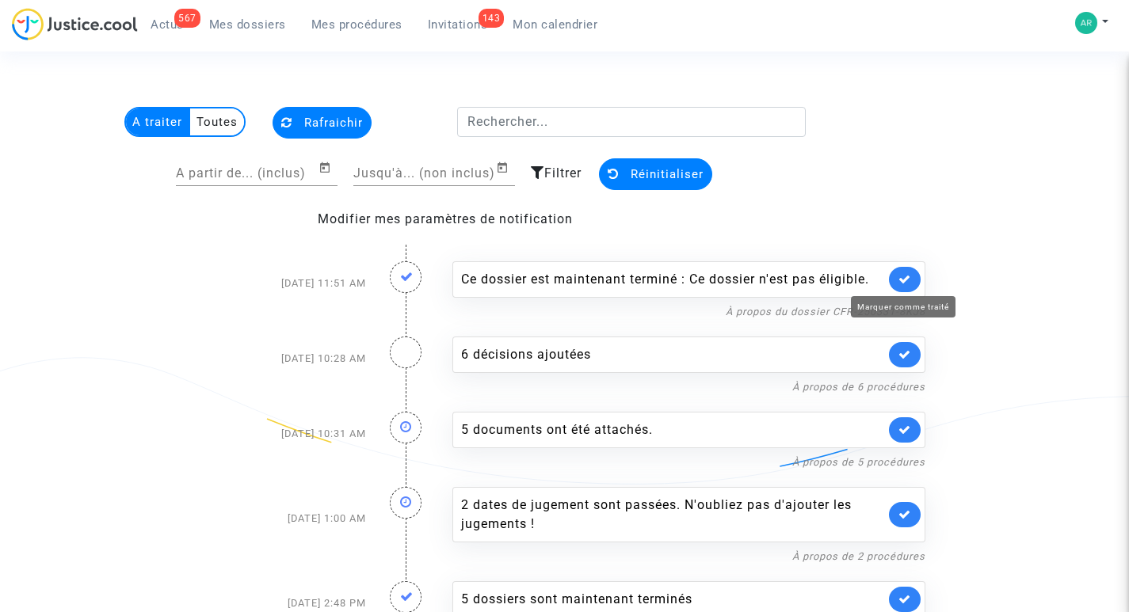
click at [910, 276] on icon at bounding box center [904, 279] width 13 height 12
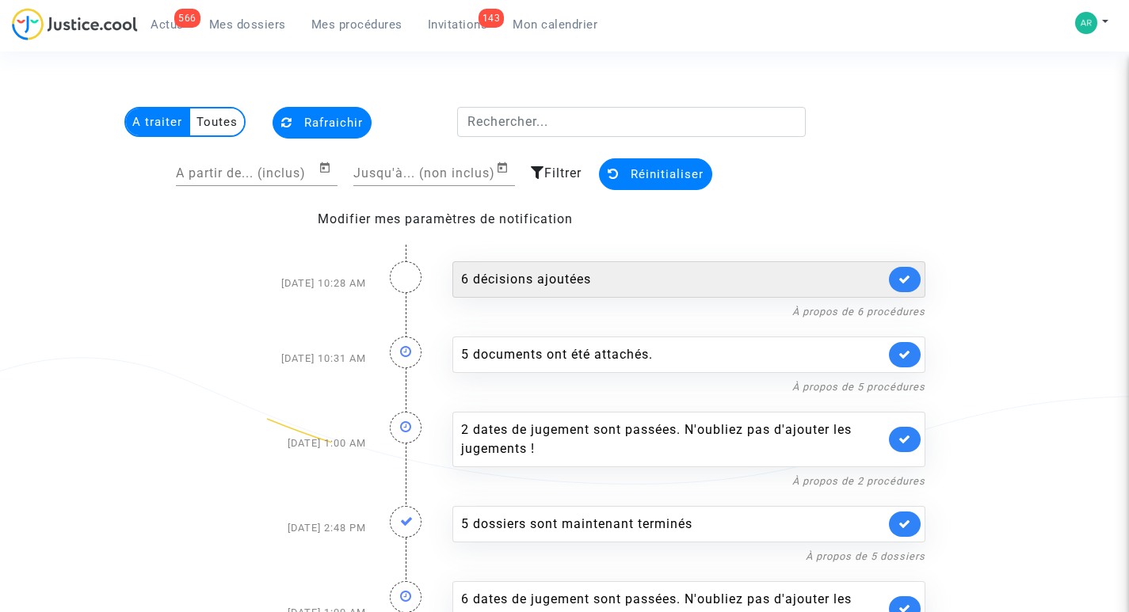
click at [696, 265] on div "6 décisions ajoutées" at bounding box center [688, 279] width 473 height 36
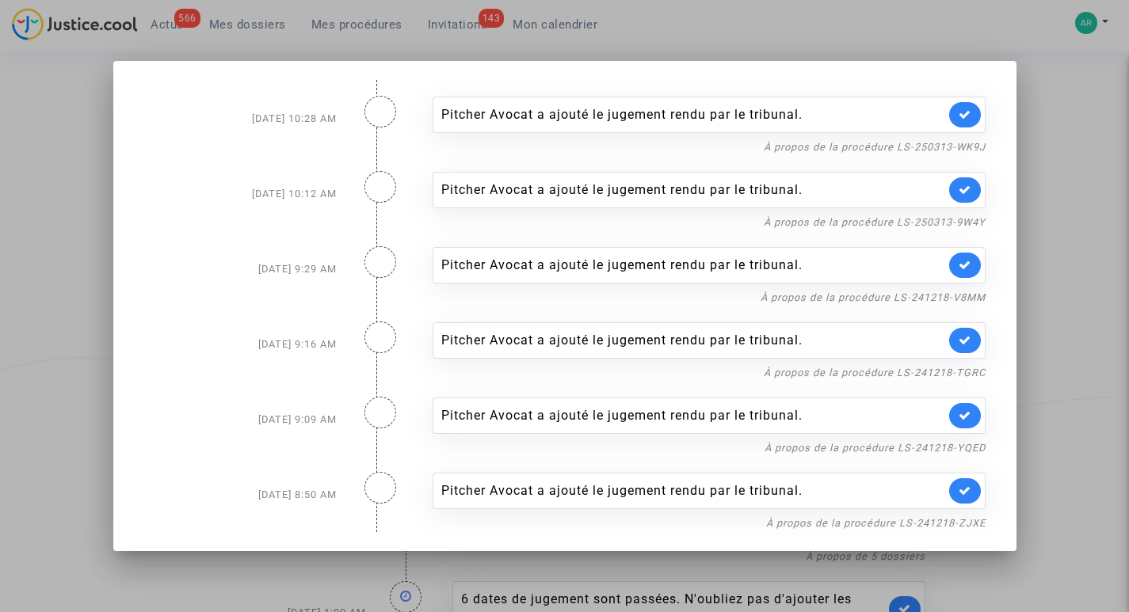
click at [897, 25] on div at bounding box center [564, 306] width 1129 height 612
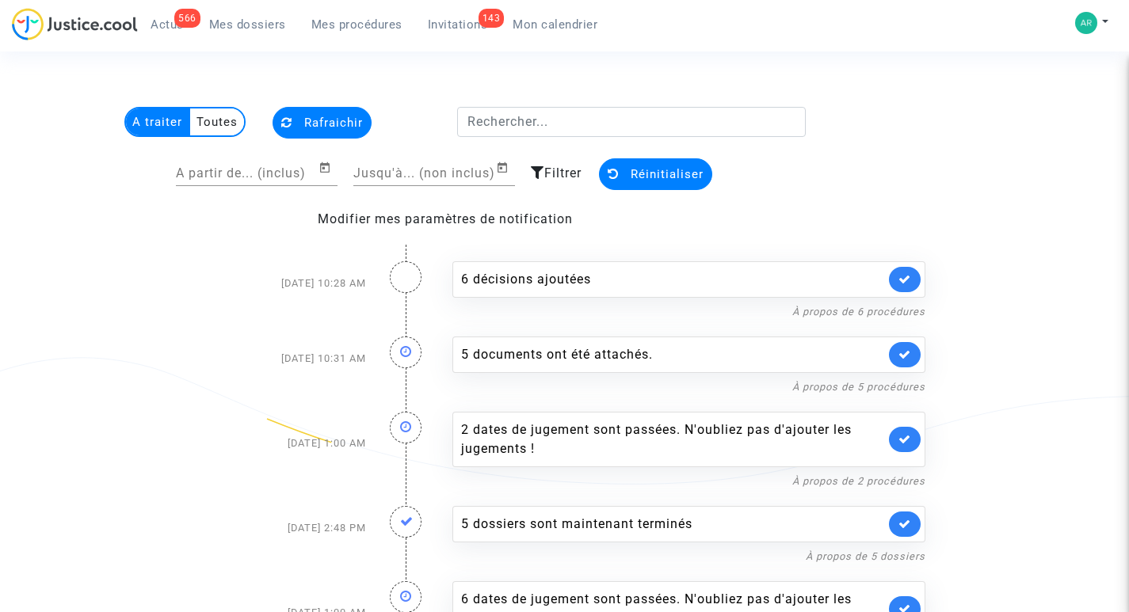
click at [658, 170] on span "Réinitialiser" at bounding box center [667, 174] width 73 height 14
click at [659, 174] on span "Réinitialiser" at bounding box center [667, 174] width 73 height 14
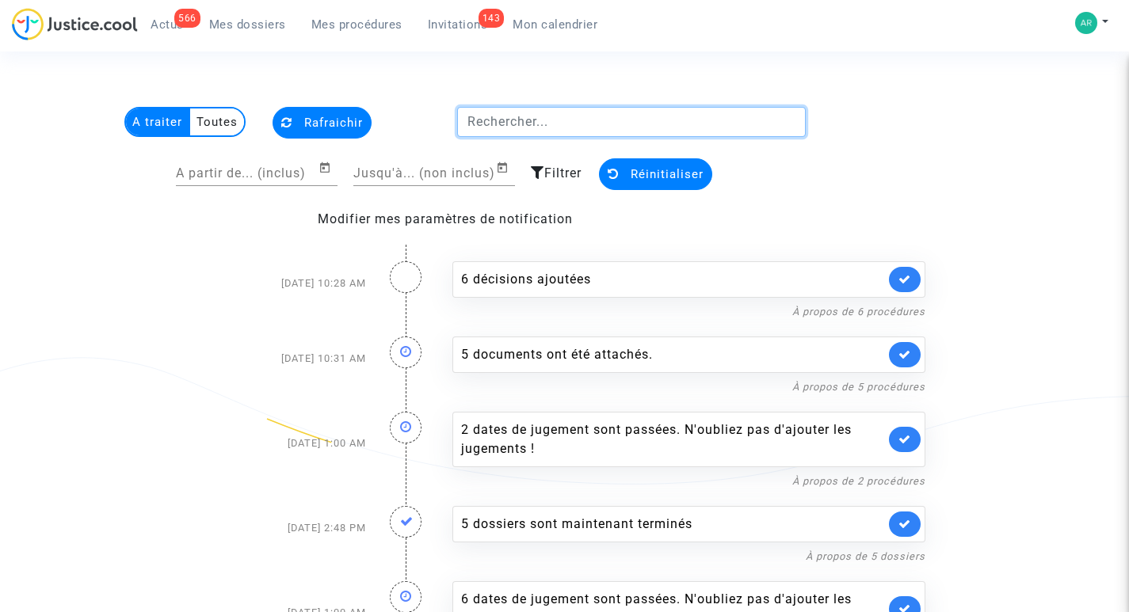
click at [500, 115] on input "text" at bounding box center [631, 122] width 349 height 30
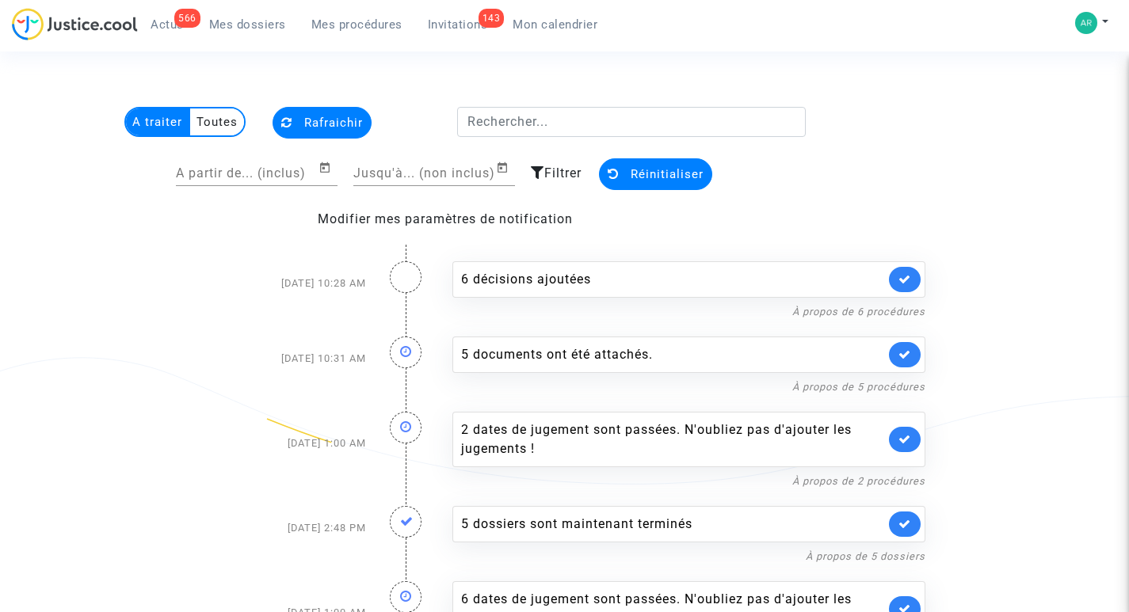
click at [262, 25] on span "Mes dossiers" at bounding box center [247, 24] width 77 height 14
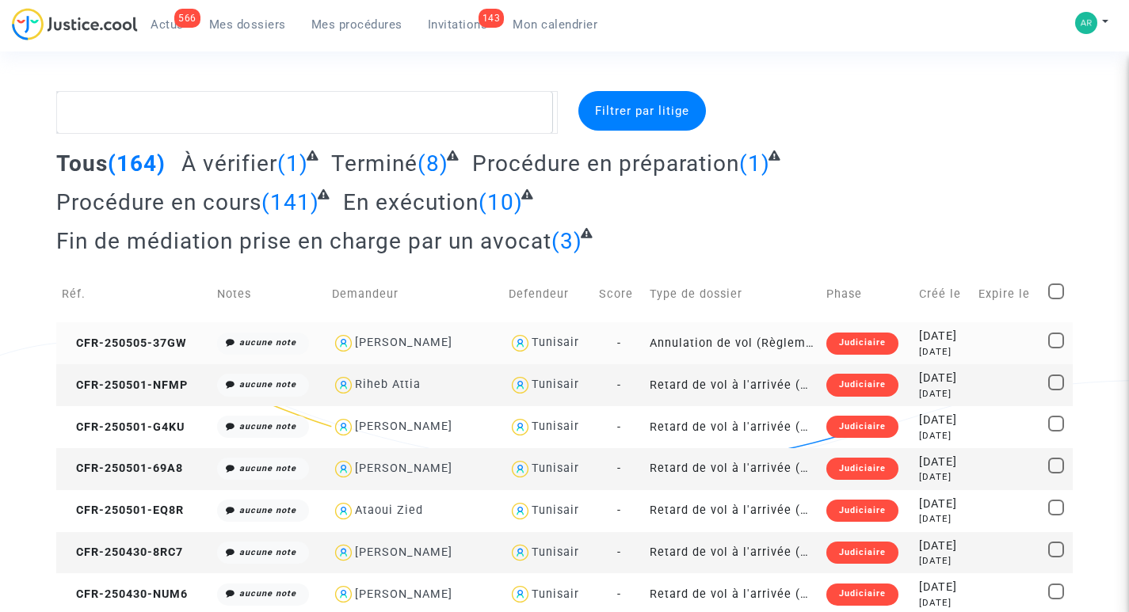
click at [125, 337] on copy "CFR-250505-37GW" at bounding box center [124, 343] width 125 height 13
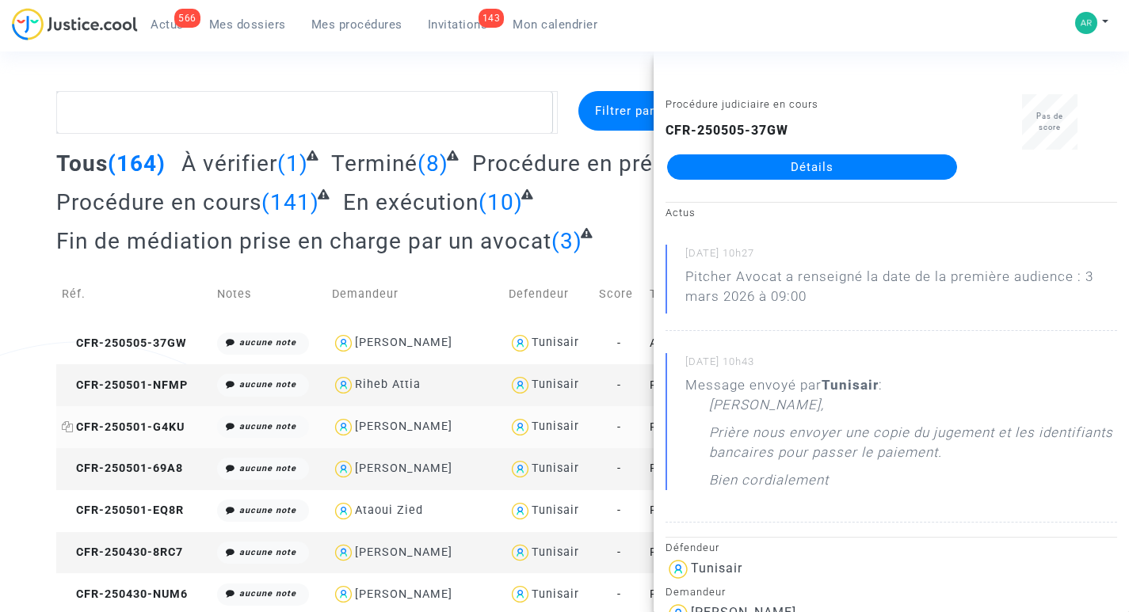
click at [135, 422] on span "CFR-250501-G4KU" at bounding box center [123, 427] width 123 height 13
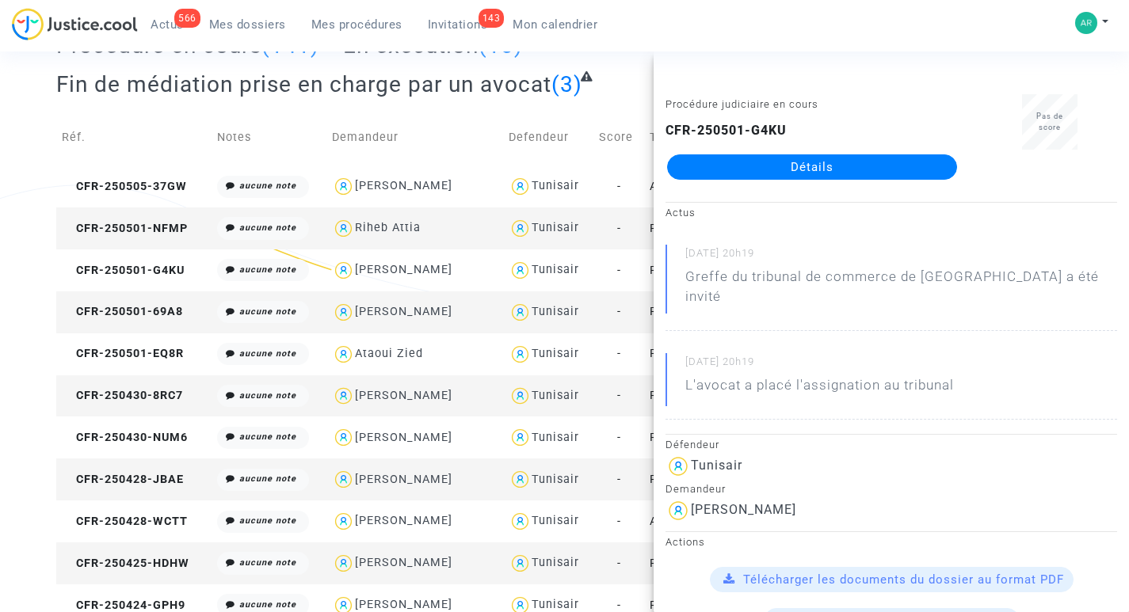
scroll to position [158, 0]
click at [139, 391] on span "CFR-250430-8RC7" at bounding box center [122, 393] width 121 height 13
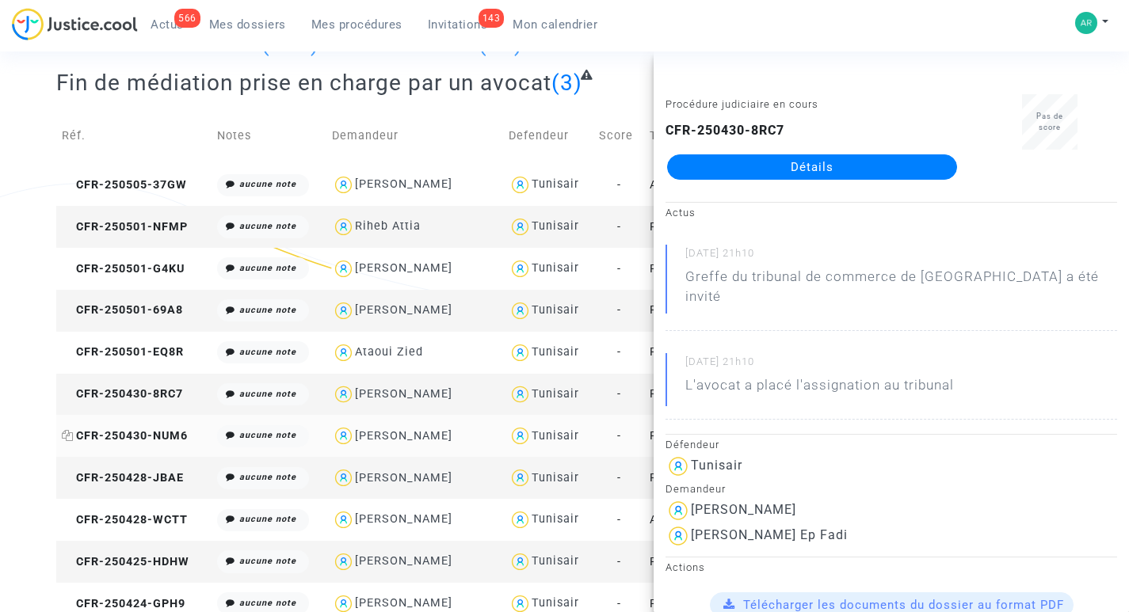
click at [136, 430] on span "CFR-250430-NUM6" at bounding box center [125, 435] width 126 height 13
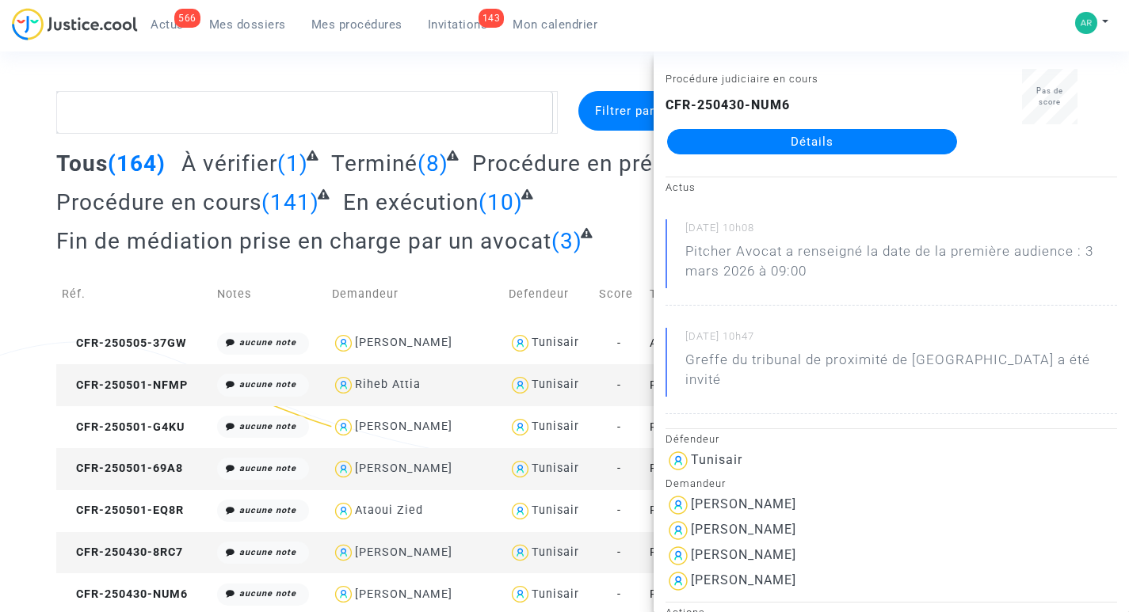
scroll to position [0, 0]
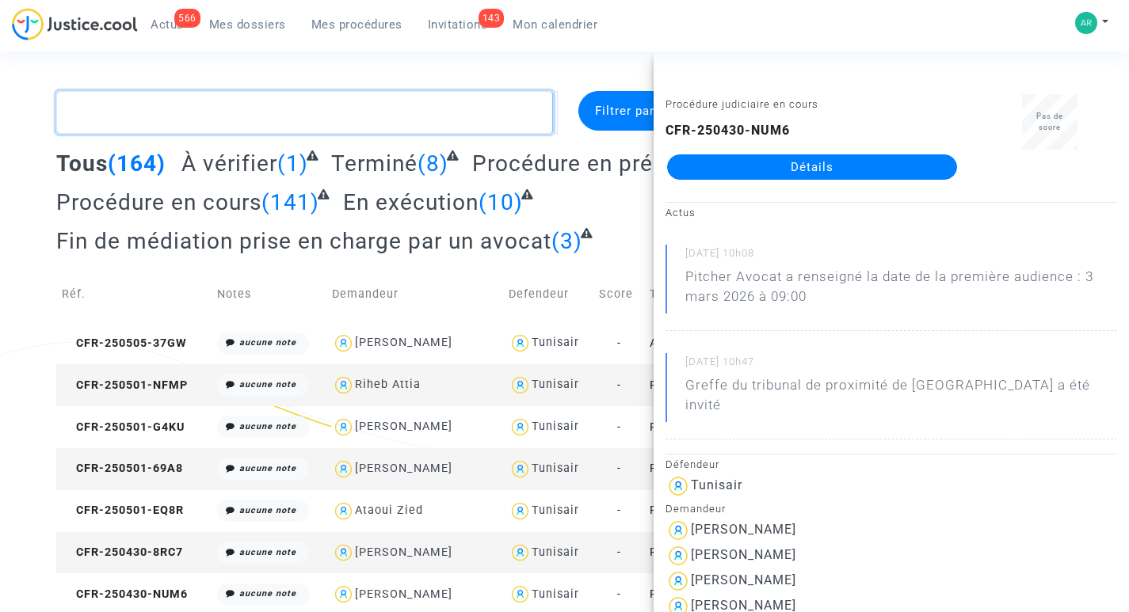
click at [412, 113] on textarea at bounding box center [304, 112] width 496 height 43
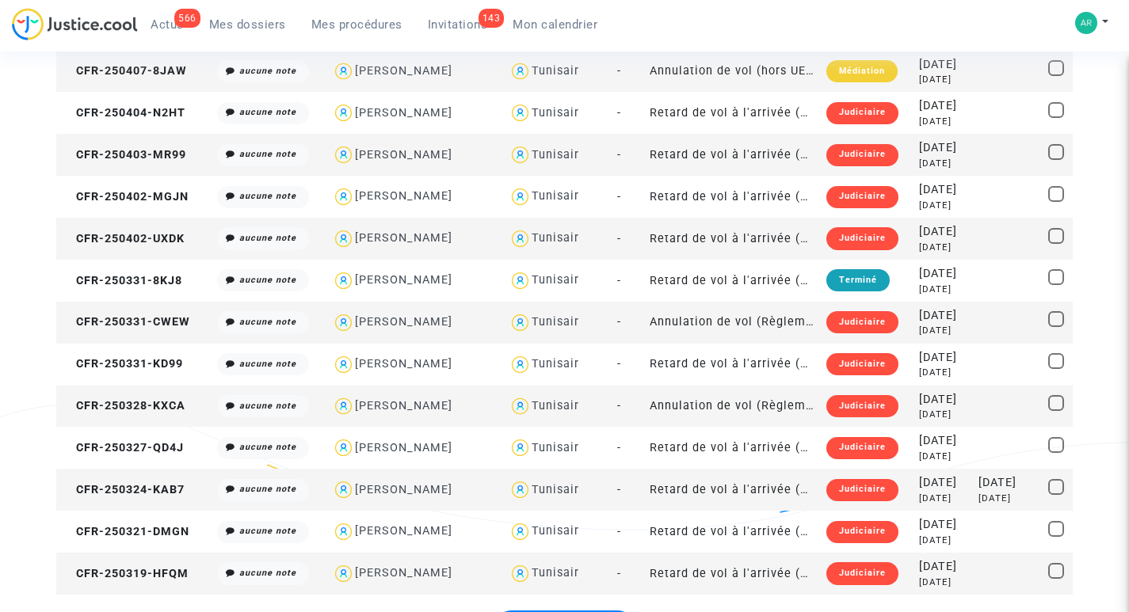
scroll to position [1860, 0]
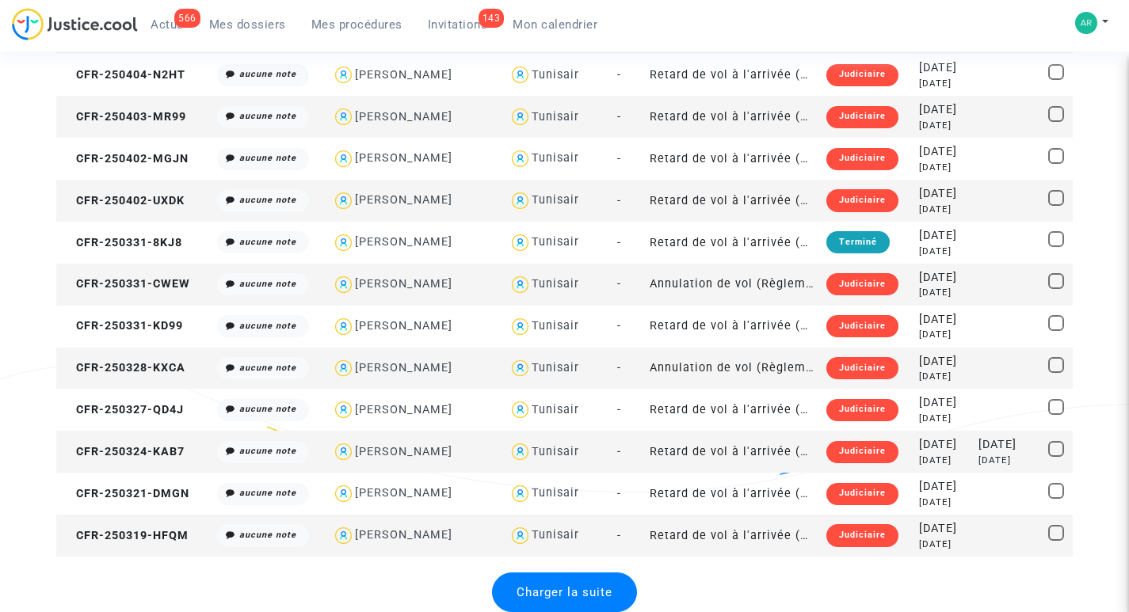
click at [577, 577] on div "Charger la suite" at bounding box center [564, 593] width 145 height 40
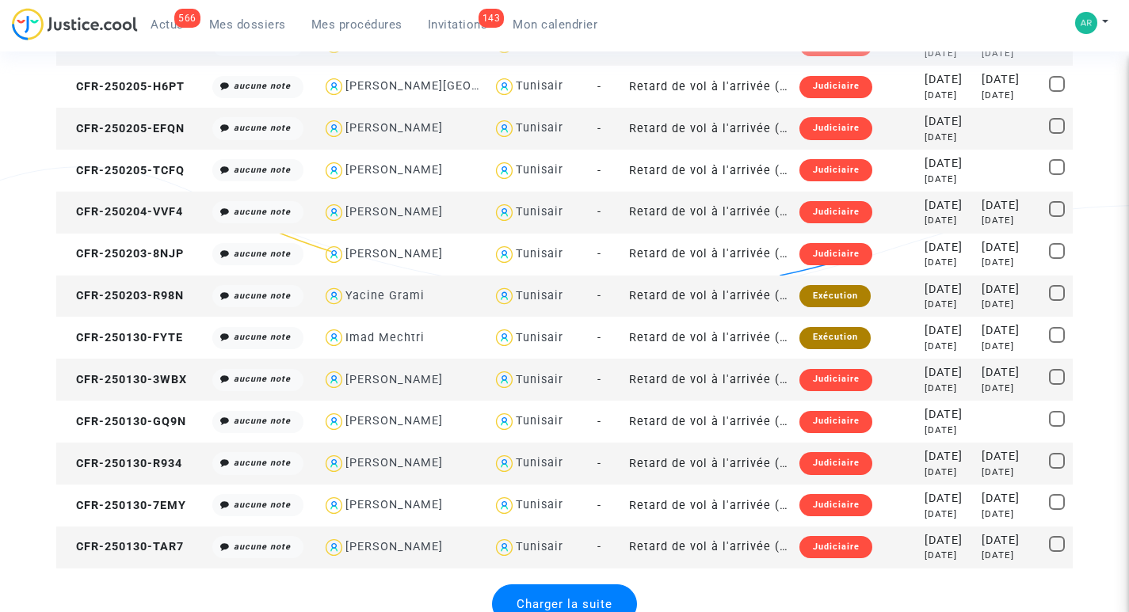
scroll to position [3955, 0]
